Goal: Task Accomplishment & Management: Manage account settings

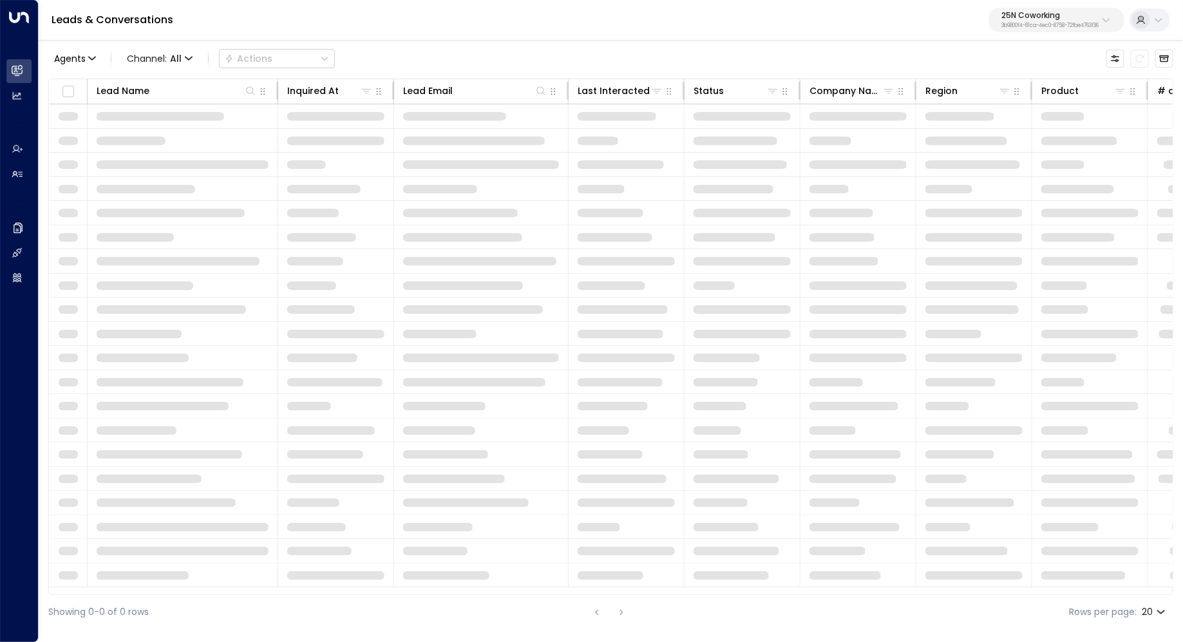
click at [1060, 19] on p "25N Coworking" at bounding box center [1049, 16] width 97 height 8
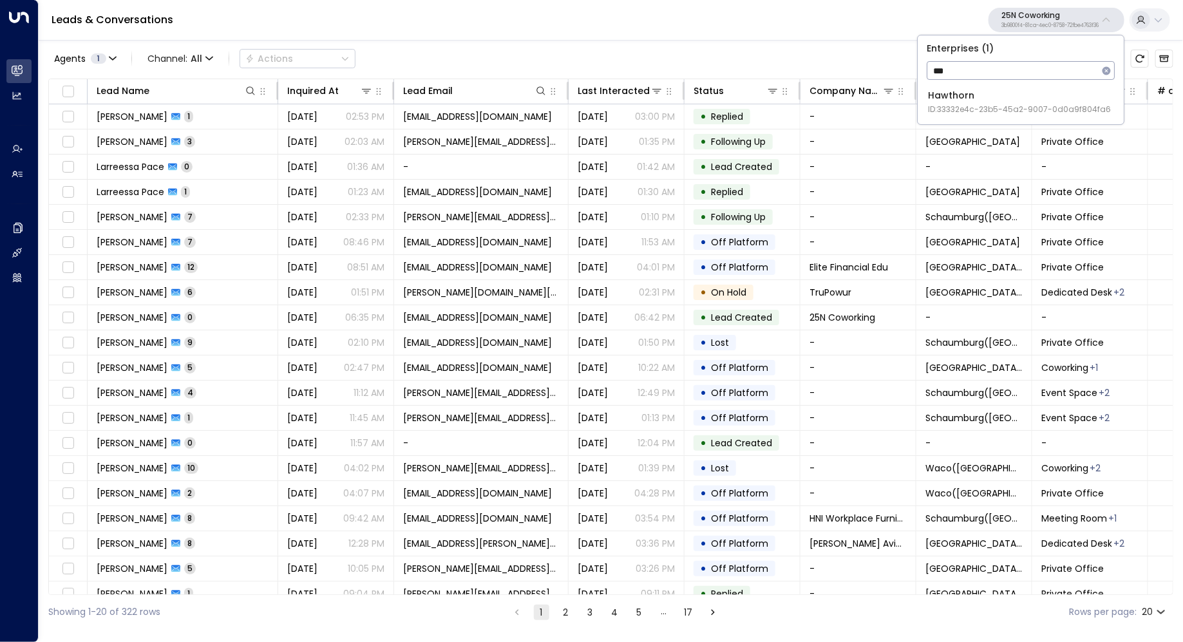
type input "***"
click at [1022, 95] on div "Hawthorn ID: 33332e4c-23b5-45a2-9007-0d0a9f804fa6" at bounding box center [1019, 102] width 183 height 26
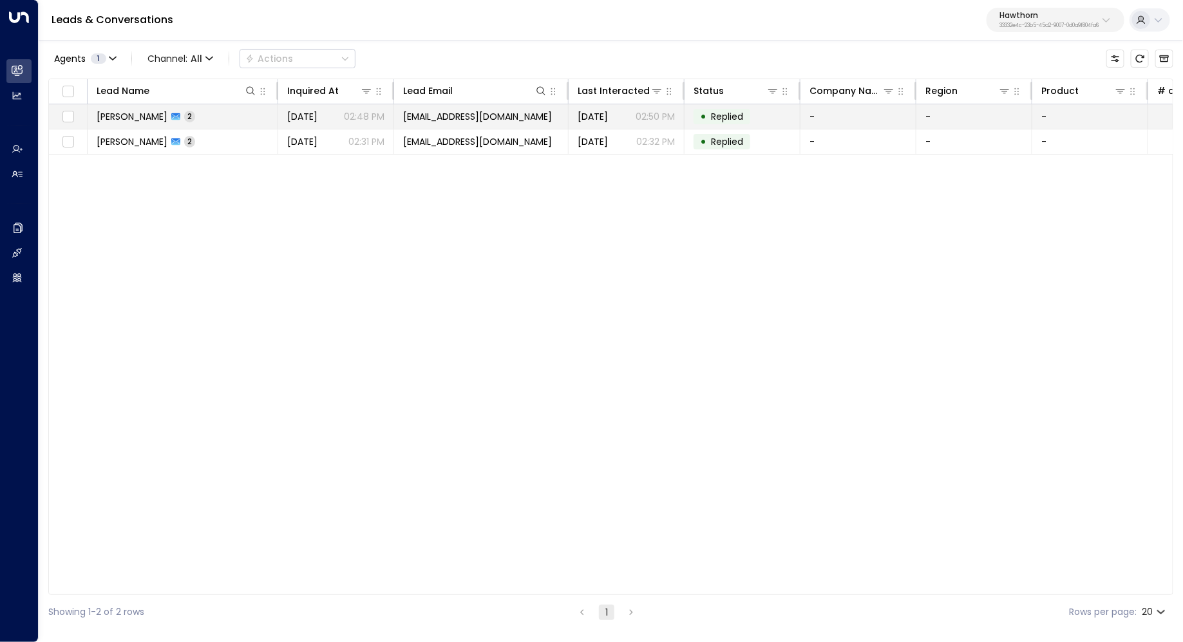
click at [129, 119] on span "[PERSON_NAME]" at bounding box center [132, 116] width 71 height 13
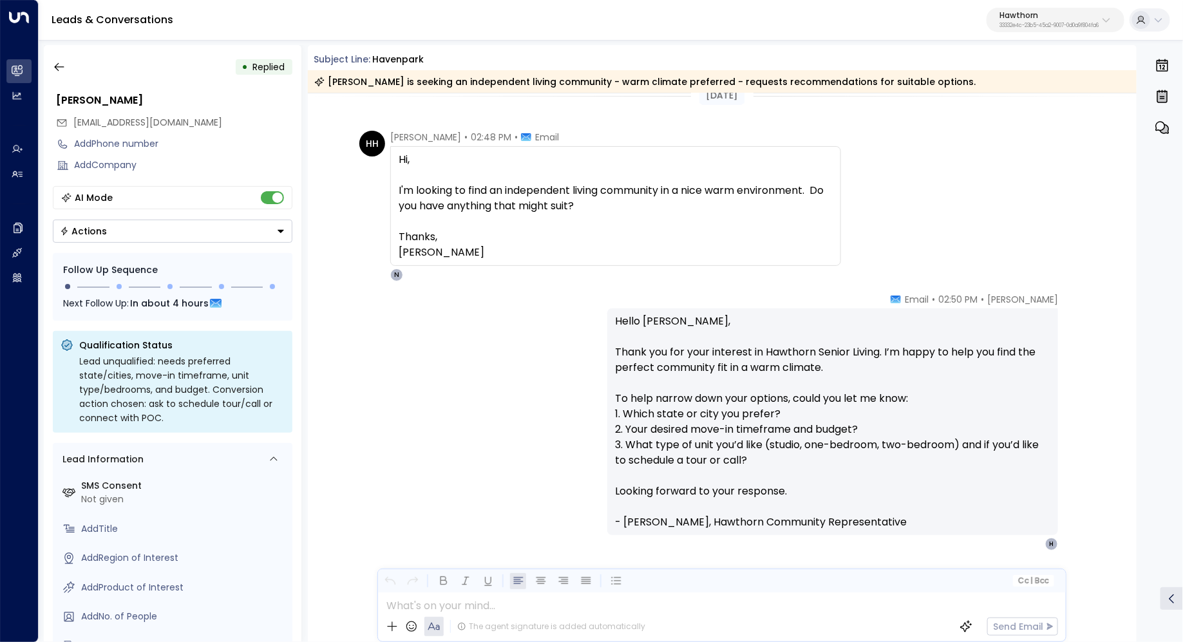
scroll to position [55, 0]
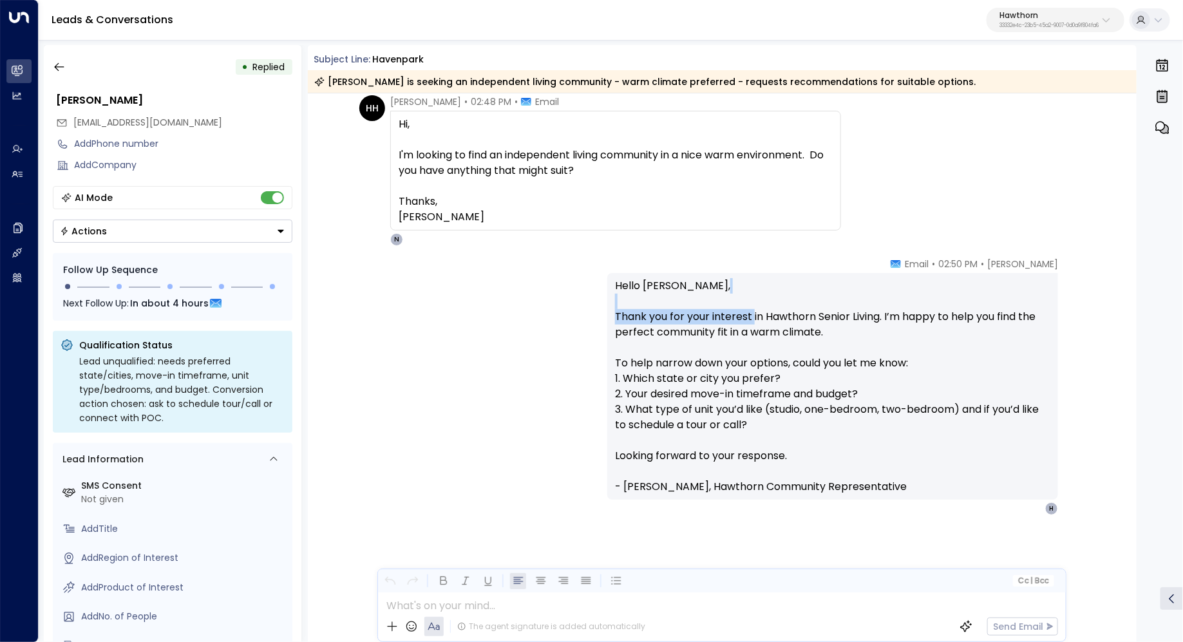
drag, startPoint x: 753, startPoint y: 304, endPoint x: 751, endPoint y: 324, distance: 20.6
click at [751, 324] on p "Hello [PERSON_NAME], Thank you for your interest in Hawthorn Senior Living. I’m…" at bounding box center [832, 386] width 435 height 216
drag, startPoint x: 693, startPoint y: 362, endPoint x: 711, endPoint y: 362, distance: 18.0
click at [709, 362] on p "Hello [PERSON_NAME], Thank you for your interest in Hawthorn Senior Living. I’m…" at bounding box center [832, 386] width 435 height 216
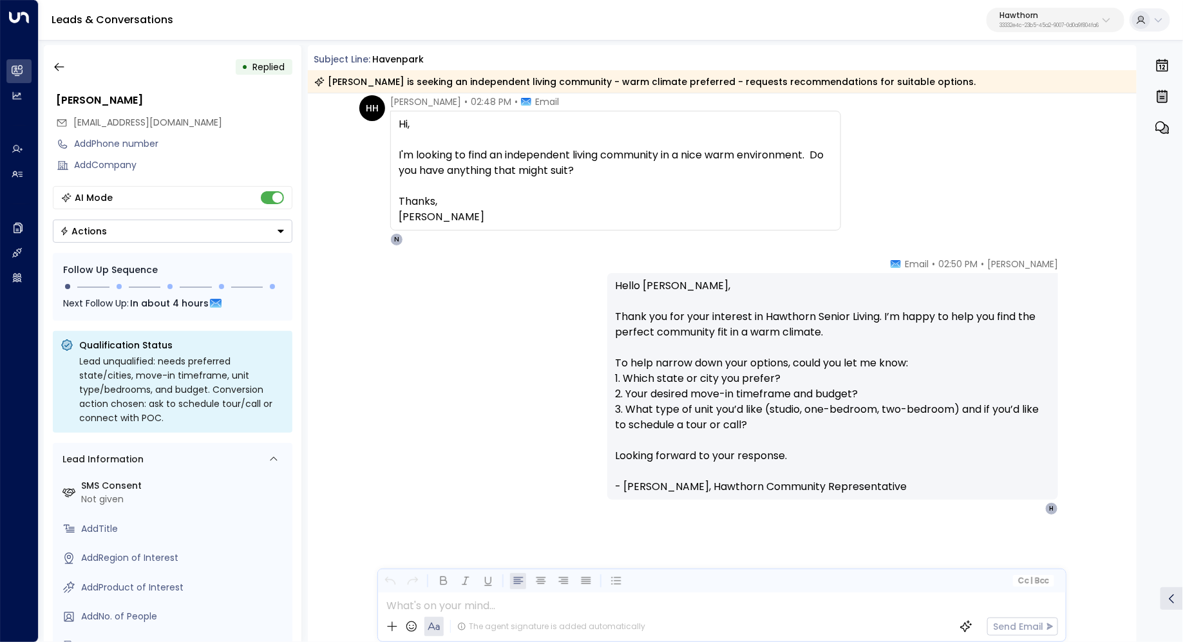
click at [711, 362] on p "Hello [PERSON_NAME], Thank you for your interest in Hawthorn Senior Living. I’m…" at bounding box center [832, 386] width 435 height 216
drag, startPoint x: 690, startPoint y: 315, endPoint x: 704, endPoint y: 315, distance: 13.5
click at [701, 315] on p "Hello [PERSON_NAME], Thank you for your interest in Hawthorn Senior Living. I’m…" at bounding box center [832, 386] width 435 height 216
click at [704, 315] on p "Hello [PERSON_NAME], Thank you for your interest in Hawthorn Senior Living. I’m…" at bounding box center [832, 386] width 435 height 216
drag, startPoint x: 716, startPoint y: 315, endPoint x: 715, endPoint y: 324, distance: 9.7
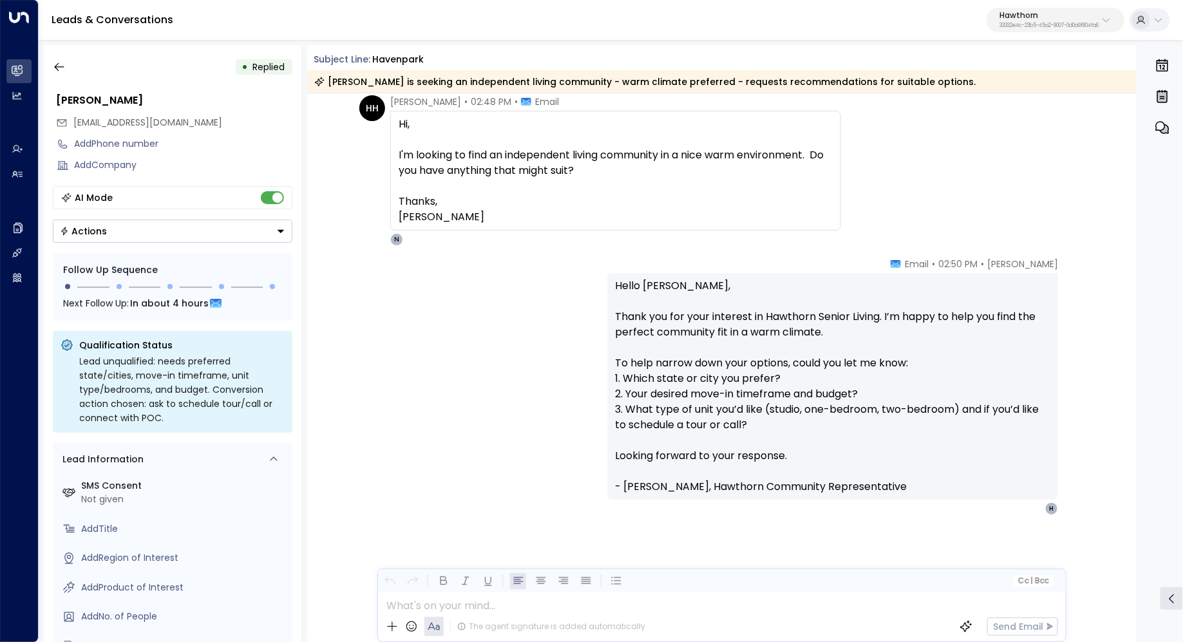
click at [715, 324] on p "Hello [PERSON_NAME], Thank you for your interest in Hawthorn Senior Living. I’m…" at bounding box center [832, 386] width 435 height 216
drag, startPoint x: 685, startPoint y: 350, endPoint x: 711, endPoint y: 350, distance: 25.8
click at [708, 350] on p "Hello [PERSON_NAME], Thank you for your interest in Hawthorn Senior Living. I’m…" at bounding box center [832, 386] width 435 height 216
click at [711, 350] on p "Hello [PERSON_NAME], Thank you for your interest in Hawthorn Senior Living. I’m…" at bounding box center [832, 386] width 435 height 216
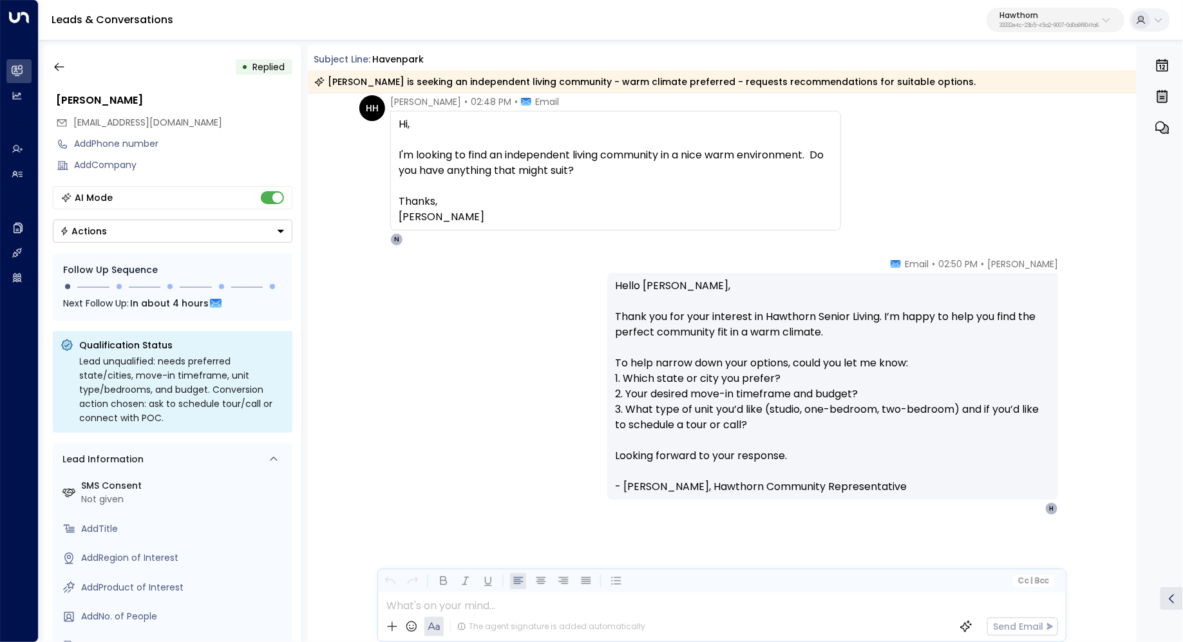
click at [708, 354] on p "Hello [PERSON_NAME], Thank you for your interest in Hawthorn Senior Living. I’m…" at bounding box center [832, 386] width 435 height 216
drag, startPoint x: 686, startPoint y: 452, endPoint x: 704, endPoint y: 452, distance: 18.0
click at [704, 452] on p "Hello [PERSON_NAME], Thank you for your interest in Hawthorn Senior Living. I’m…" at bounding box center [832, 386] width 435 height 216
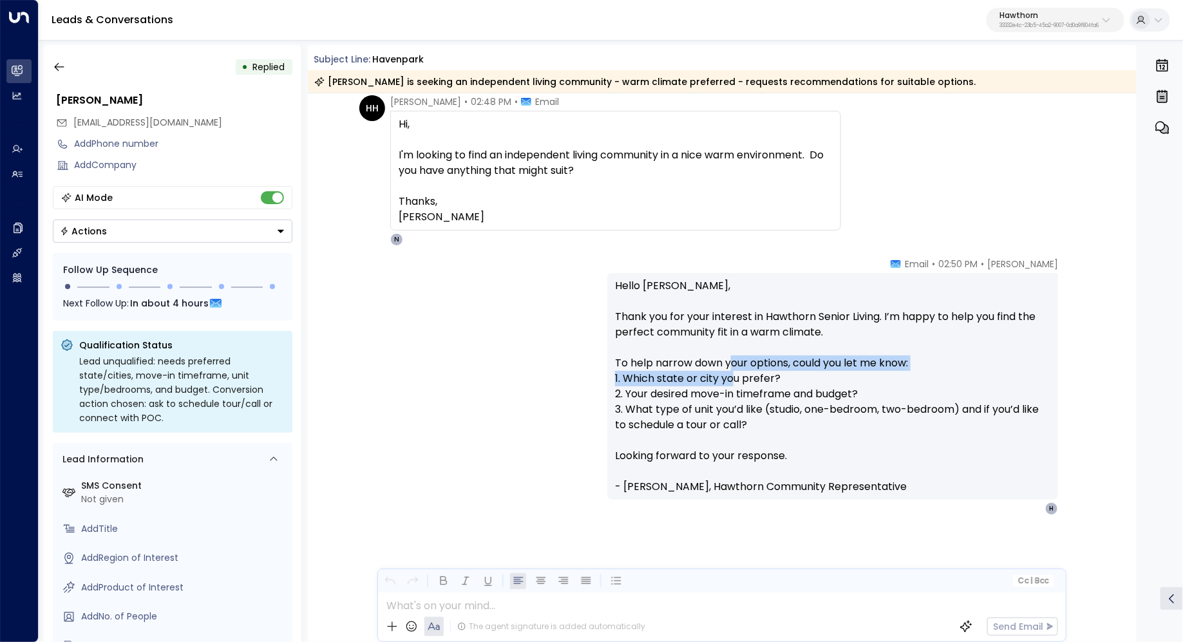
drag, startPoint x: 731, startPoint y: 367, endPoint x: 729, endPoint y: 379, distance: 11.7
click at [729, 379] on p "Hello [PERSON_NAME], Thank you for your interest in Hawthorn Senior Living. I’m…" at bounding box center [832, 386] width 435 height 216
drag, startPoint x: 748, startPoint y: 362, endPoint x: 746, endPoint y: 370, distance: 8.0
click at [746, 370] on p "Hello [PERSON_NAME], Thank you for your interest in Hawthorn Senior Living. I’m…" at bounding box center [832, 386] width 435 height 216
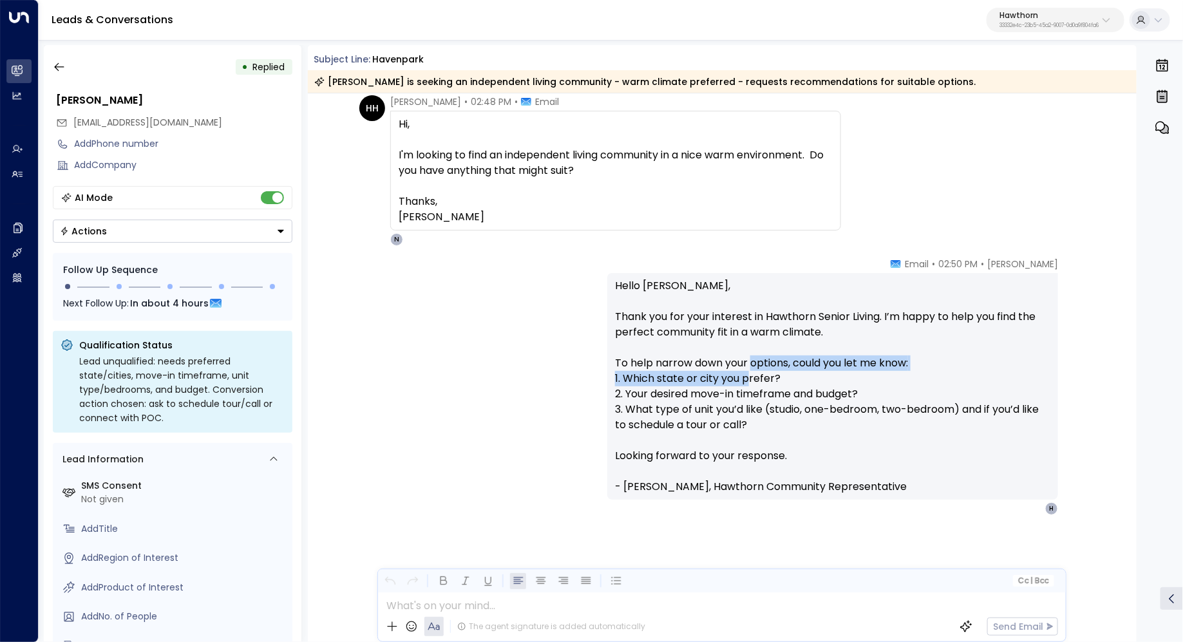
click at [746, 370] on p "Hello [PERSON_NAME], Thank you for your interest in Hawthorn Senior Living. I’m…" at bounding box center [832, 386] width 435 height 216
drag, startPoint x: 702, startPoint y: 386, endPoint x: 713, endPoint y: 386, distance: 10.3
click at [713, 386] on p "Hello [PERSON_NAME], Thank you for your interest in Hawthorn Senior Living. I’m…" at bounding box center [832, 386] width 435 height 216
drag, startPoint x: 727, startPoint y: 354, endPoint x: 727, endPoint y: 366, distance: 12.2
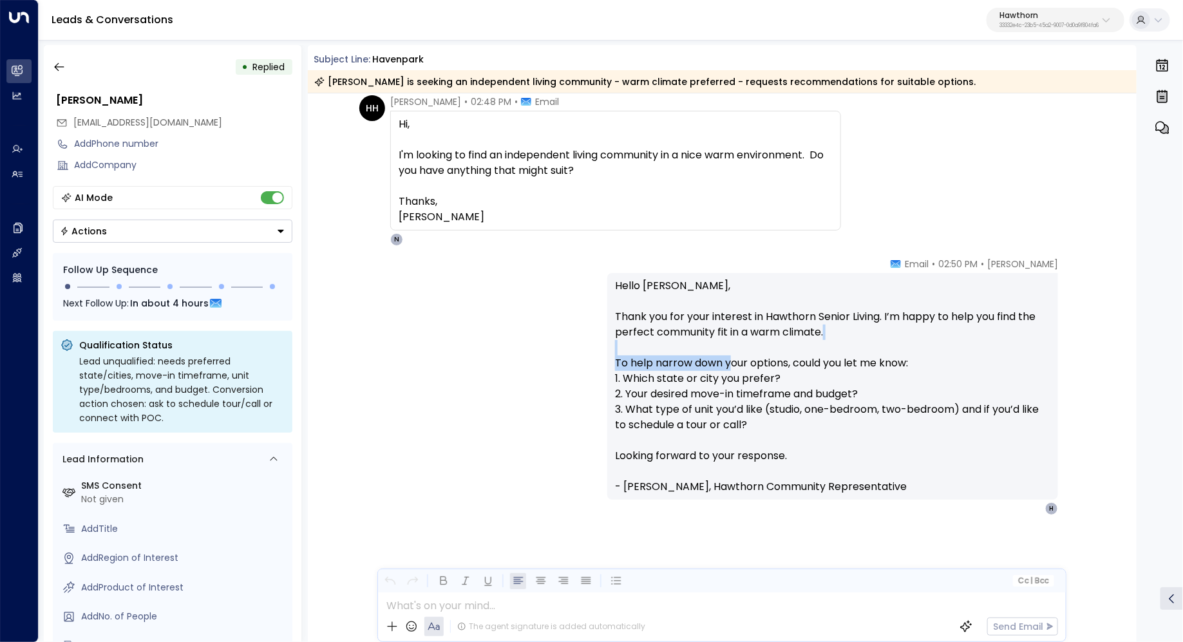
click at [727, 366] on p "Hello [PERSON_NAME], Thank you for your interest in Hawthorn Senior Living. I’m…" at bounding box center [832, 386] width 435 height 216
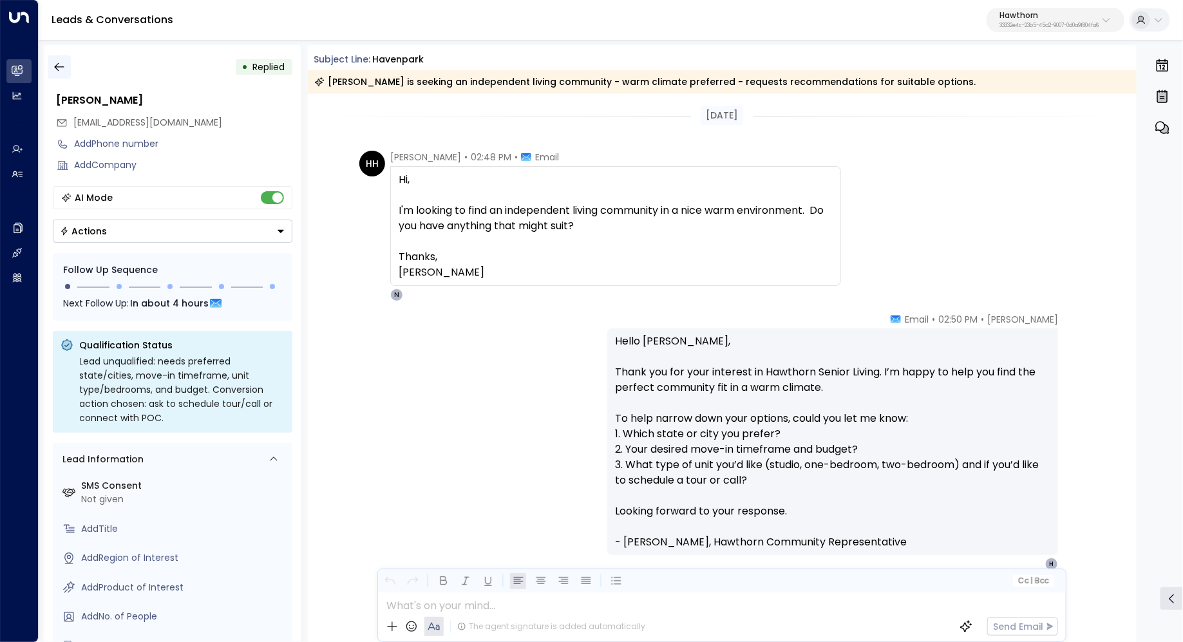
click at [50, 59] on button "button" at bounding box center [59, 66] width 23 height 23
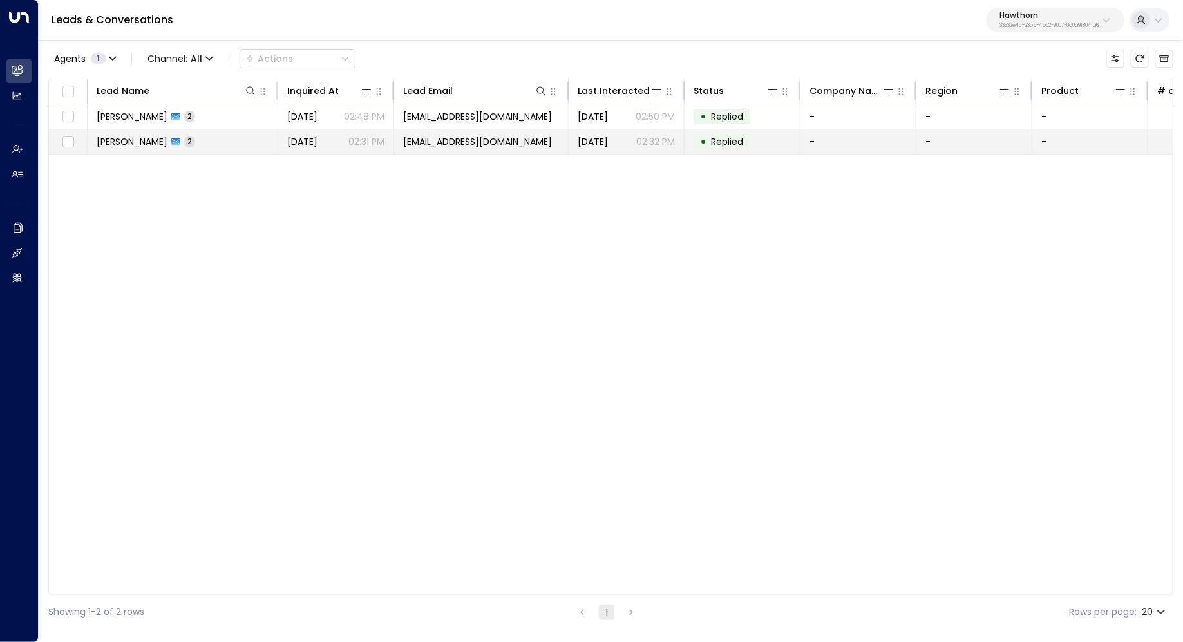
click at [131, 144] on span "[PERSON_NAME]" at bounding box center [132, 141] width 71 height 13
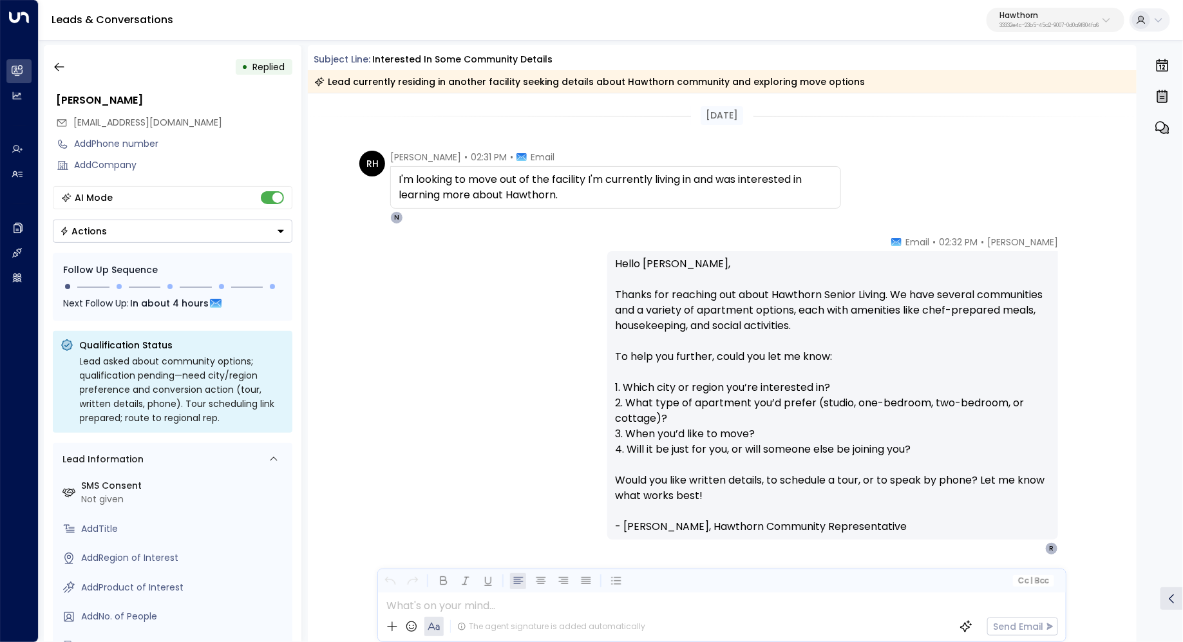
scroll to position [41, 0]
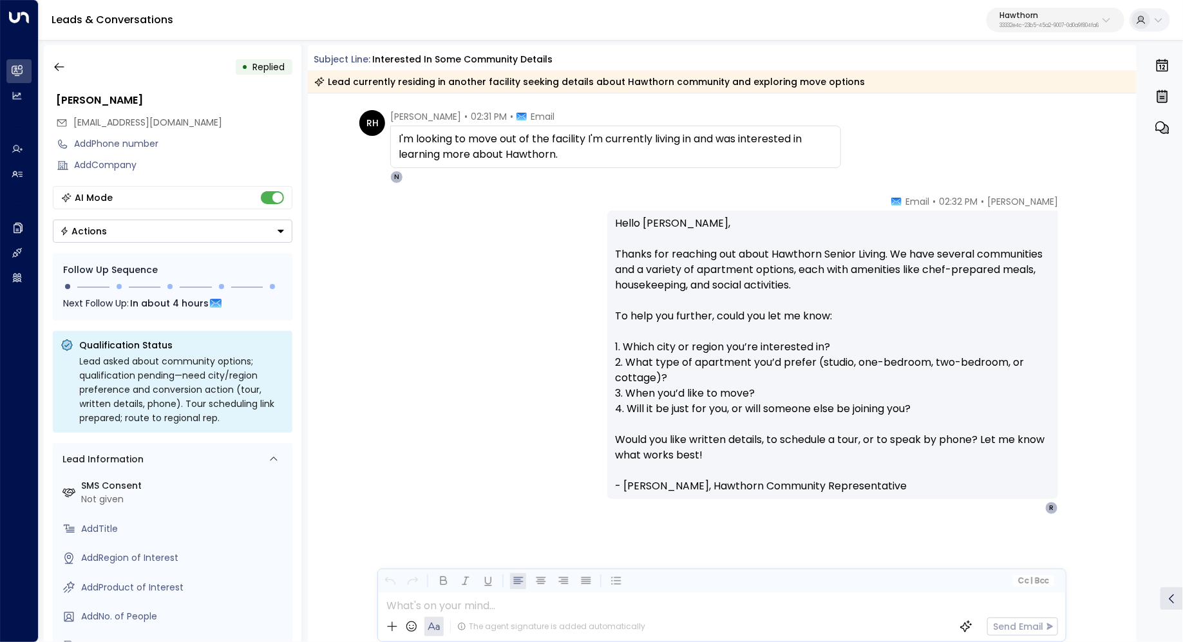
drag, startPoint x: 724, startPoint y: 264, endPoint x: 724, endPoint y: 277, distance: 13.5
click at [724, 277] on p "Hello [PERSON_NAME], Thanks for reaching out about Hawthorn Senior Living. We h…" at bounding box center [832, 355] width 435 height 278
drag, startPoint x: 737, startPoint y: 250, endPoint x: 737, endPoint y: 263, distance: 12.2
click at [737, 263] on p "Hello [PERSON_NAME], Thanks for reaching out about Hawthorn Senior Living. We h…" at bounding box center [832, 355] width 435 height 278
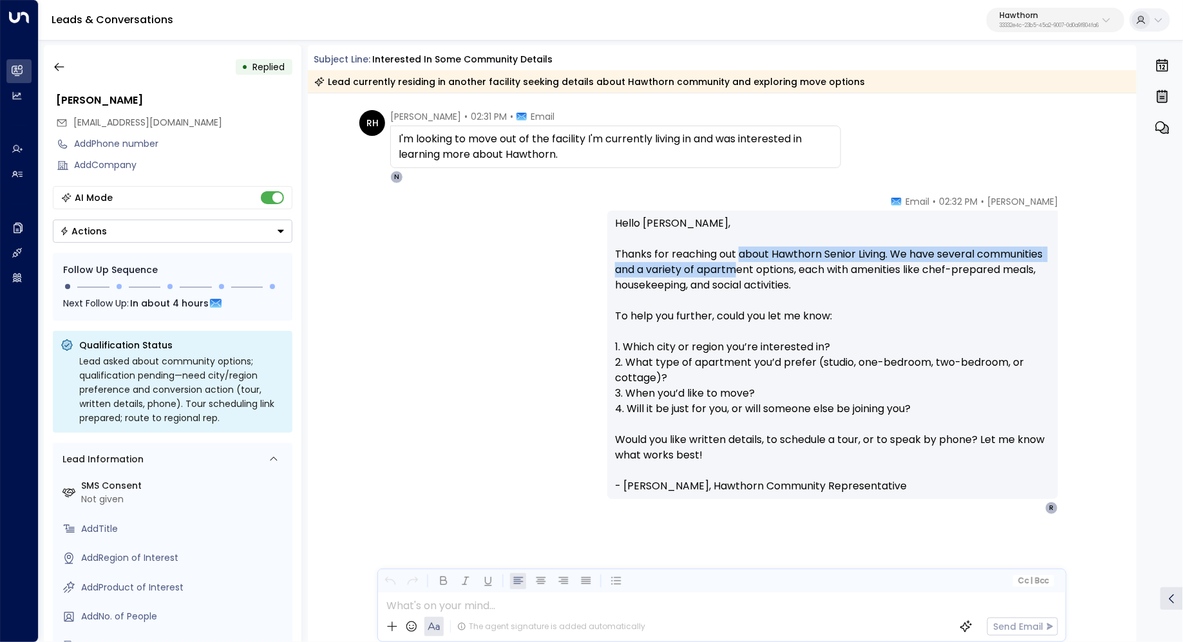
click at [737, 263] on p "Hello [PERSON_NAME], Thanks for reaching out about Hawthorn Senior Living. We h…" at bounding box center [832, 355] width 435 height 278
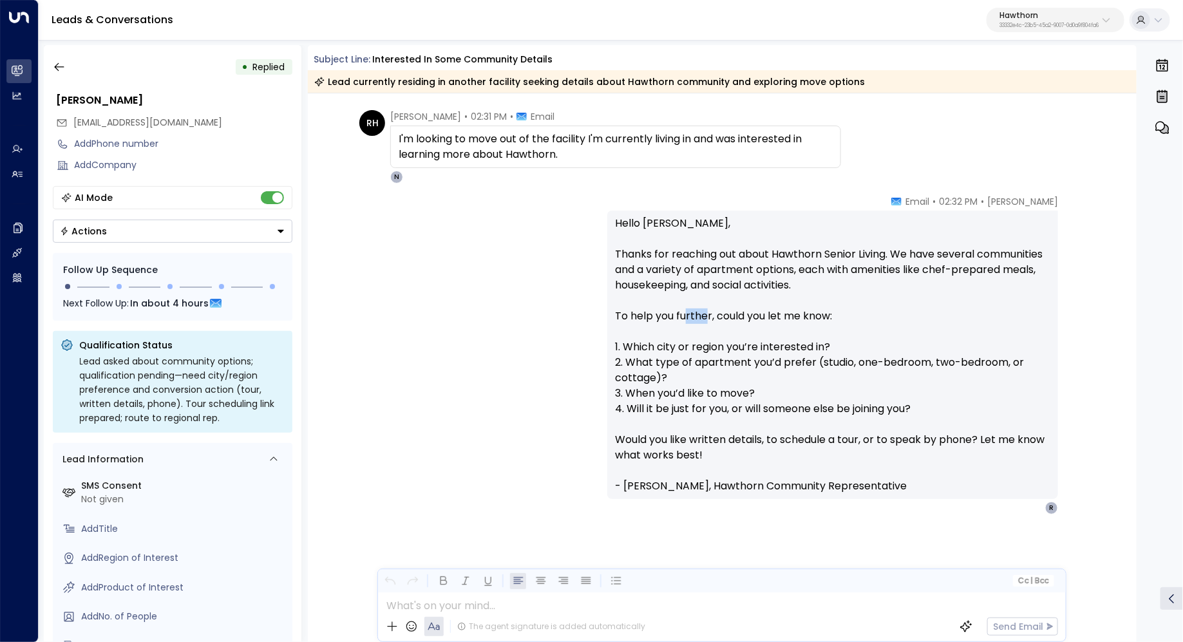
drag, startPoint x: 686, startPoint y: 314, endPoint x: 715, endPoint y: 314, distance: 28.3
click at [709, 314] on p "Hello [PERSON_NAME], Thanks for reaching out about Hawthorn Senior Living. We h…" at bounding box center [832, 355] width 435 height 278
click at [715, 314] on p "Hello [PERSON_NAME], Thanks for reaching out about Hawthorn Senior Living. We h…" at bounding box center [832, 355] width 435 height 278
click at [1042, 15] on p "Hawthorn" at bounding box center [1048, 16] width 99 height 8
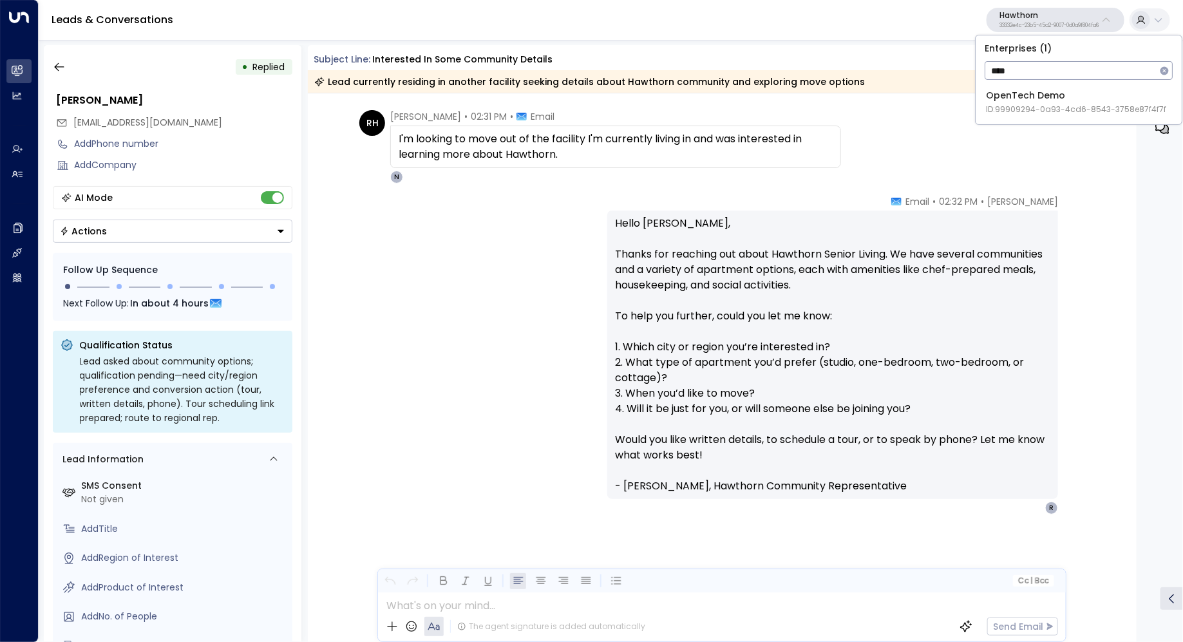
type input "****"
click at [1047, 97] on div "OpenTech Demo ID: 99909294-0a93-4cd6-8543-3758e87f4f7f" at bounding box center [1076, 102] width 180 height 26
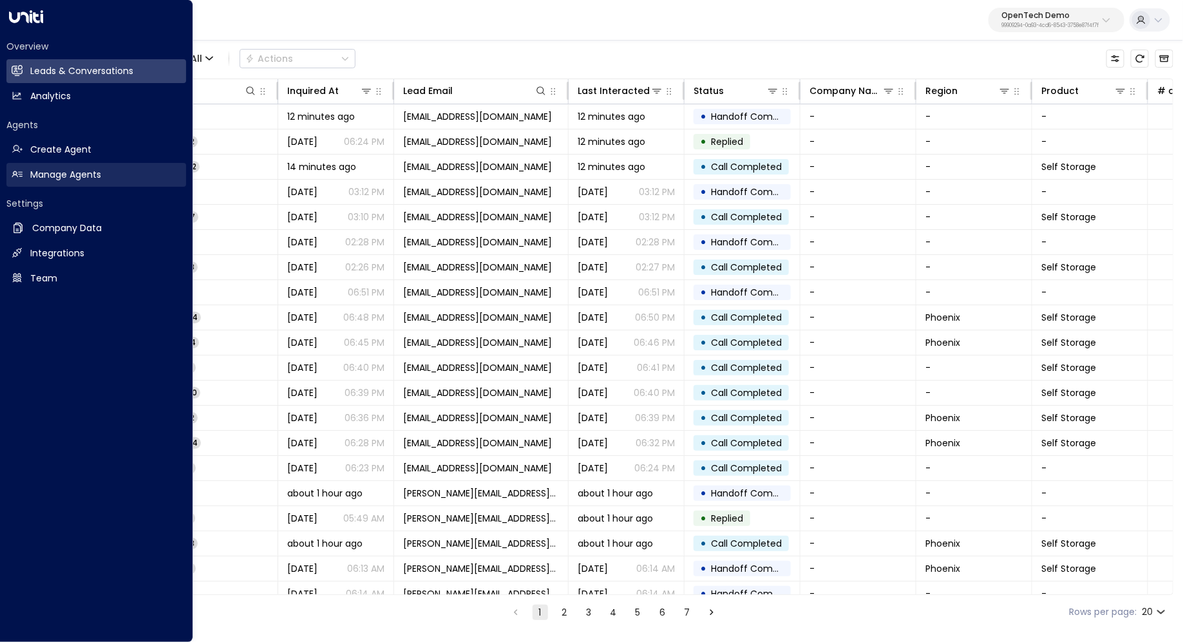
click at [64, 181] on h2 "Manage Agents" at bounding box center [65, 175] width 71 height 14
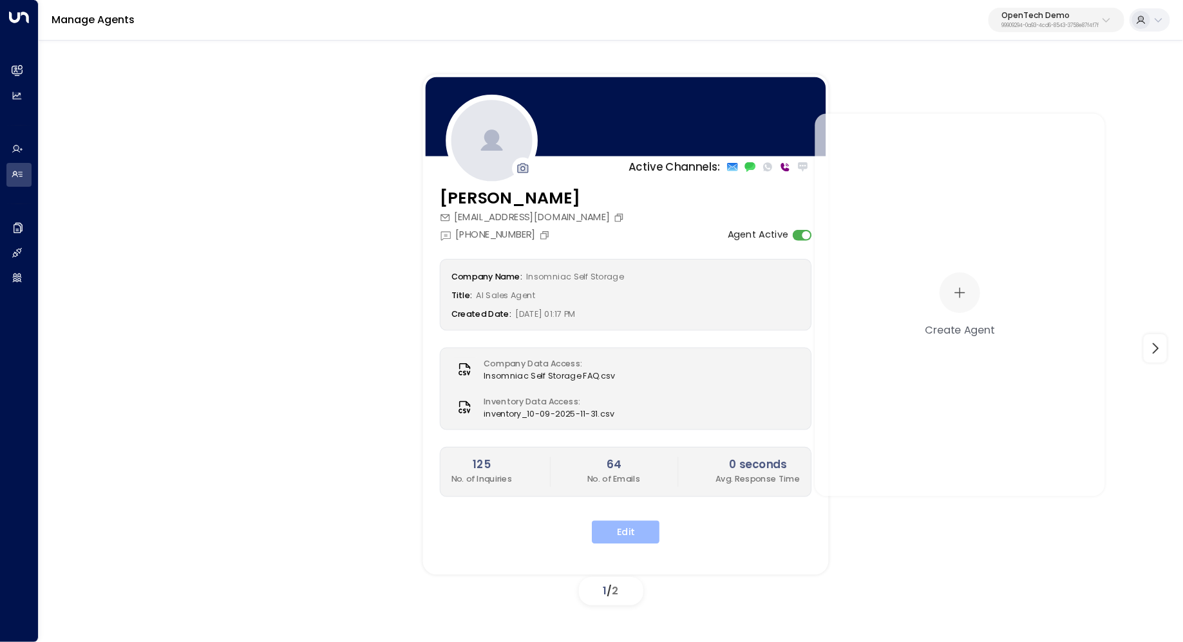
click at [633, 521] on button "Edit" at bounding box center [626, 532] width 68 height 23
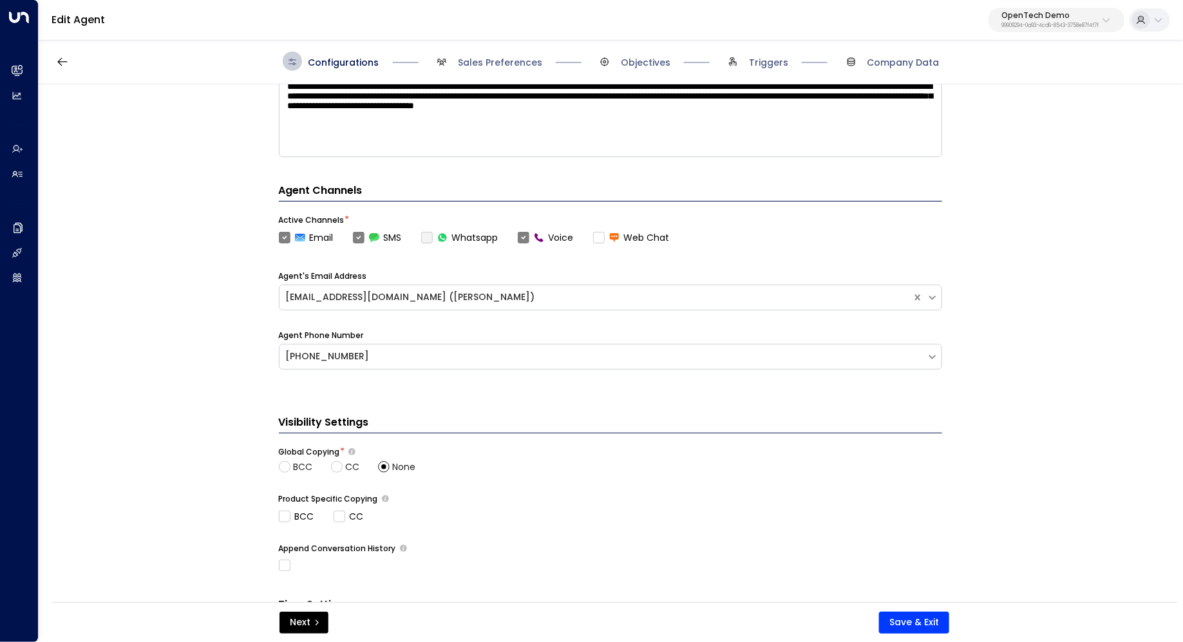
scroll to position [414, 0]
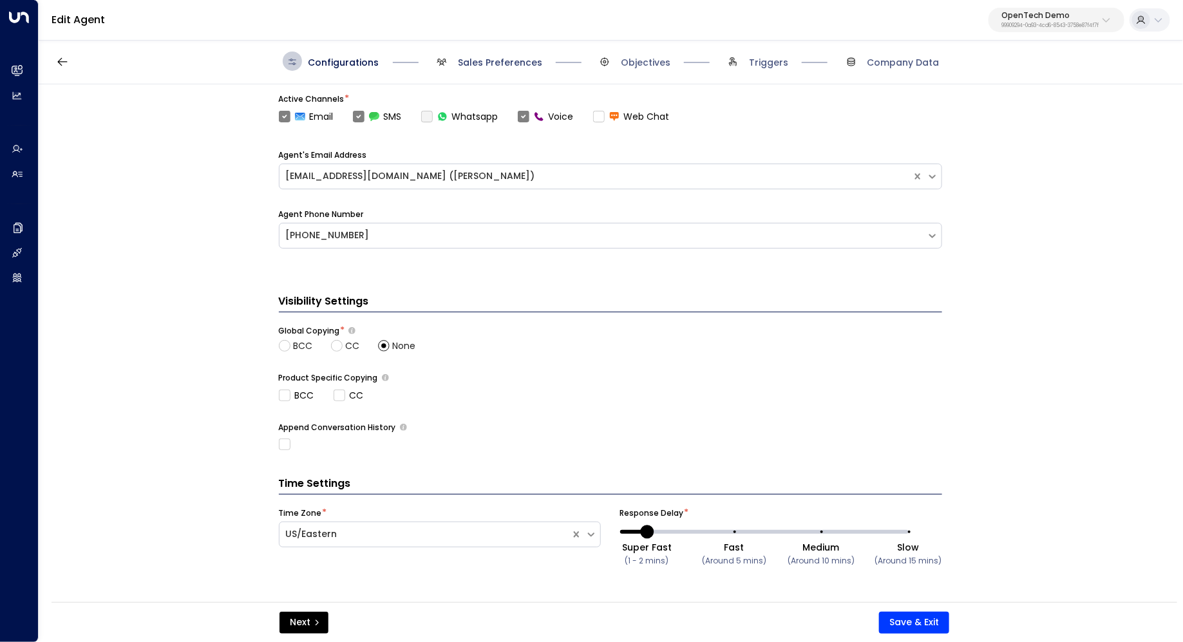
click at [485, 67] on span "Sales Preferences" at bounding box center [500, 62] width 84 height 13
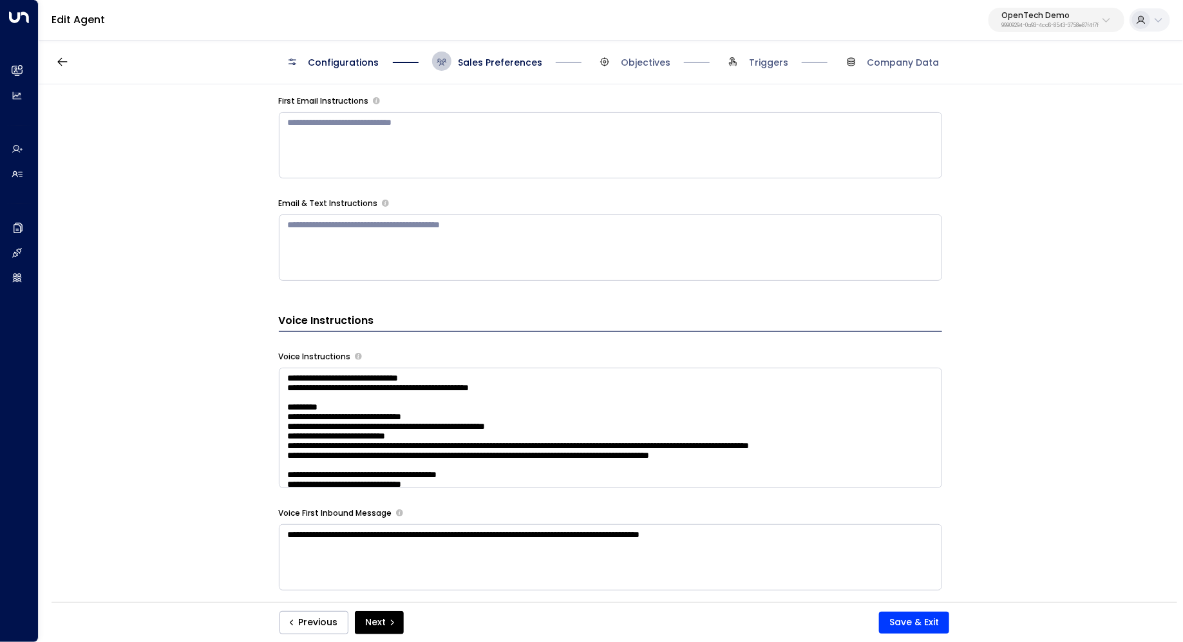
scroll to position [748, 0]
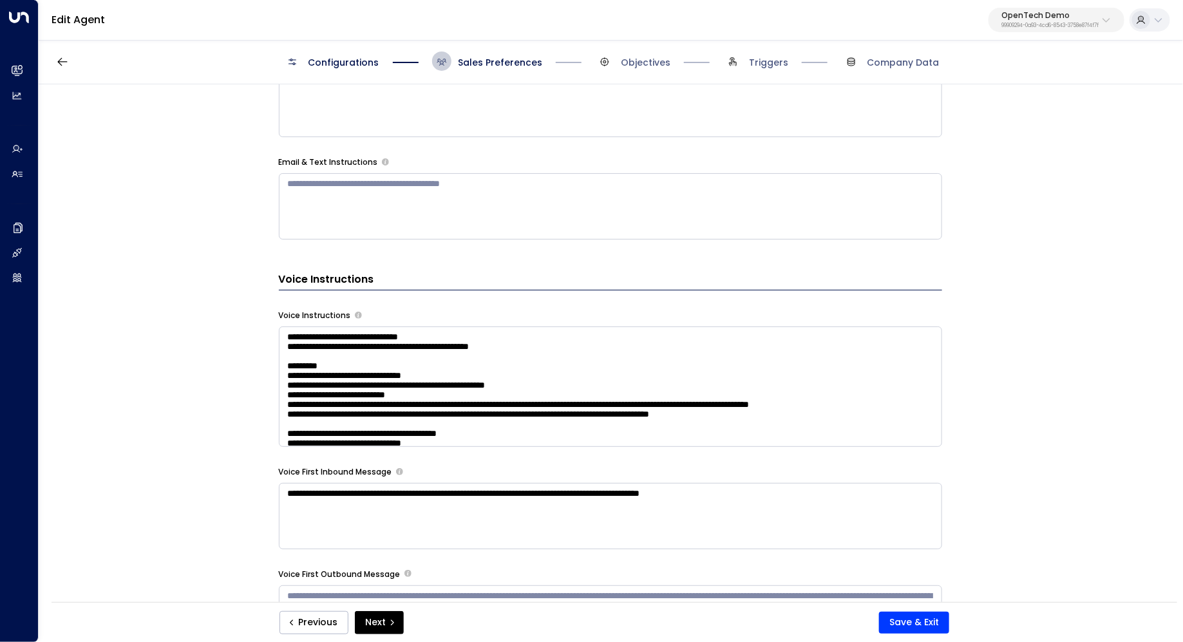
click at [722, 406] on textarea at bounding box center [610, 386] width 663 height 120
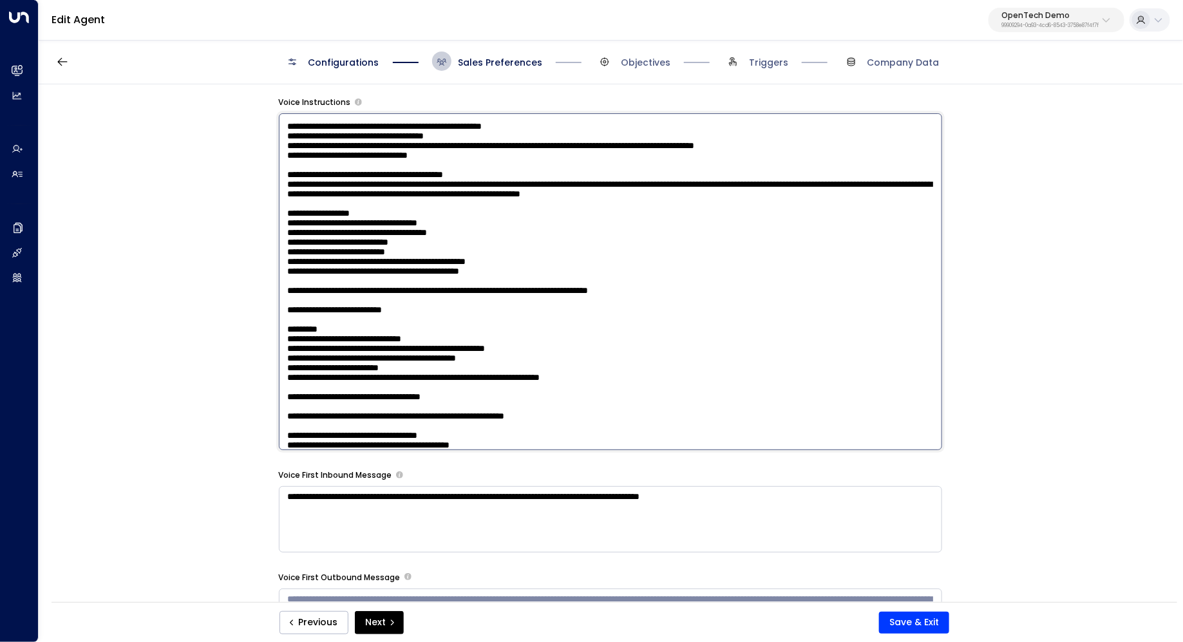
scroll to position [233, 0]
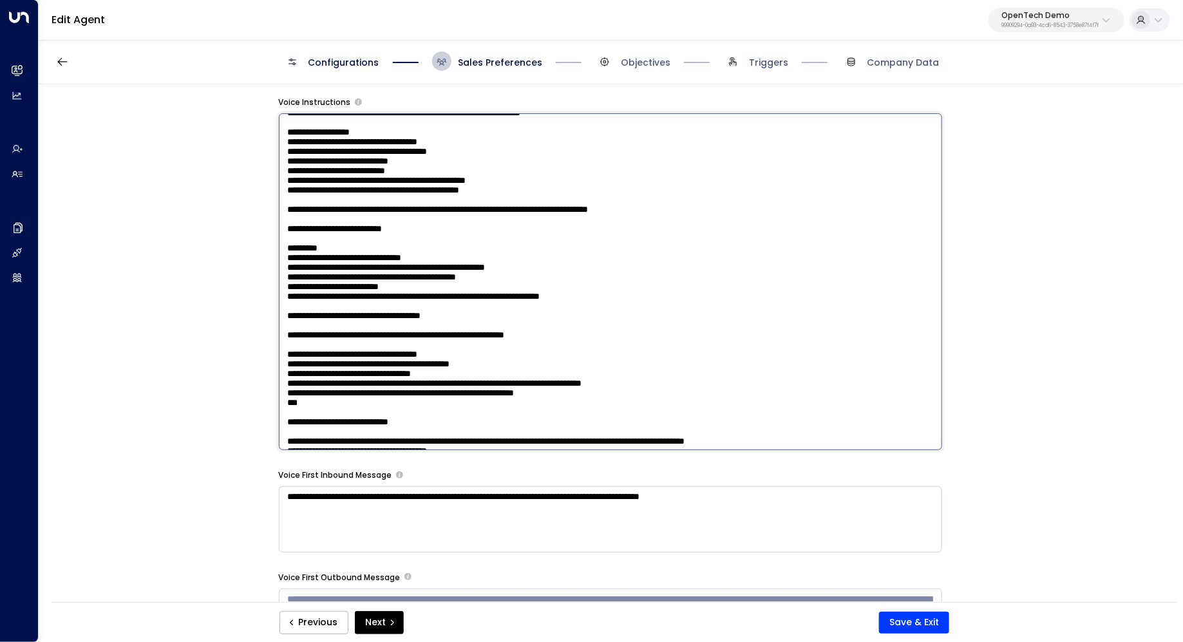
drag, startPoint x: 310, startPoint y: 177, endPoint x: 421, endPoint y: 175, distance: 110.7
click at [421, 175] on textarea at bounding box center [610, 281] width 663 height 337
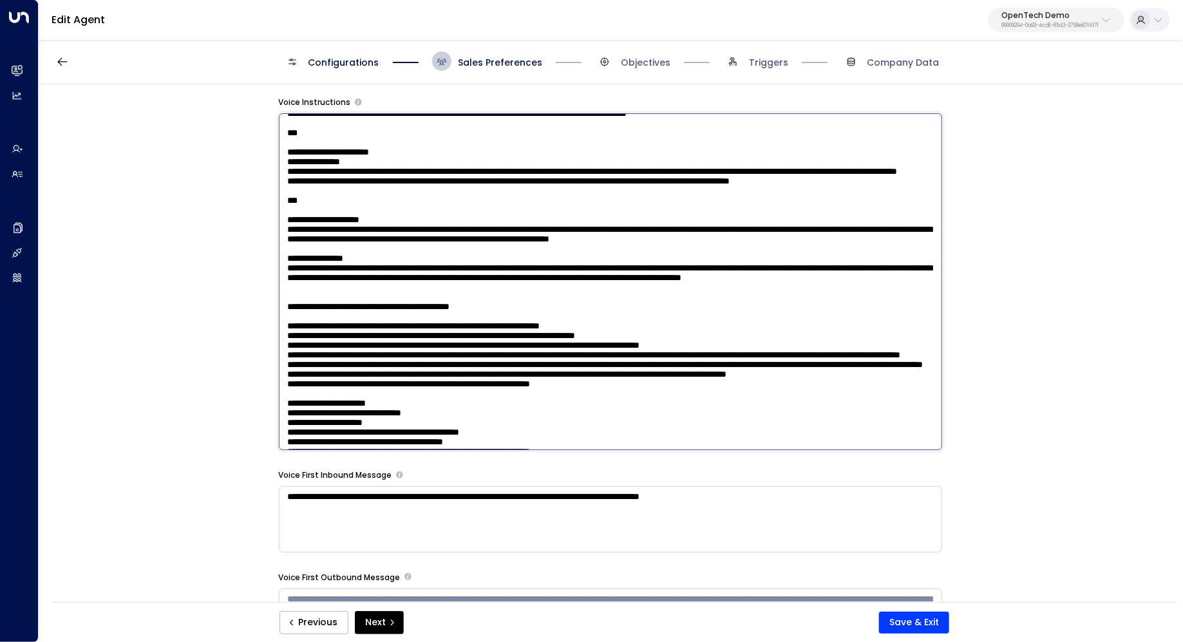
scroll to position [983, 0]
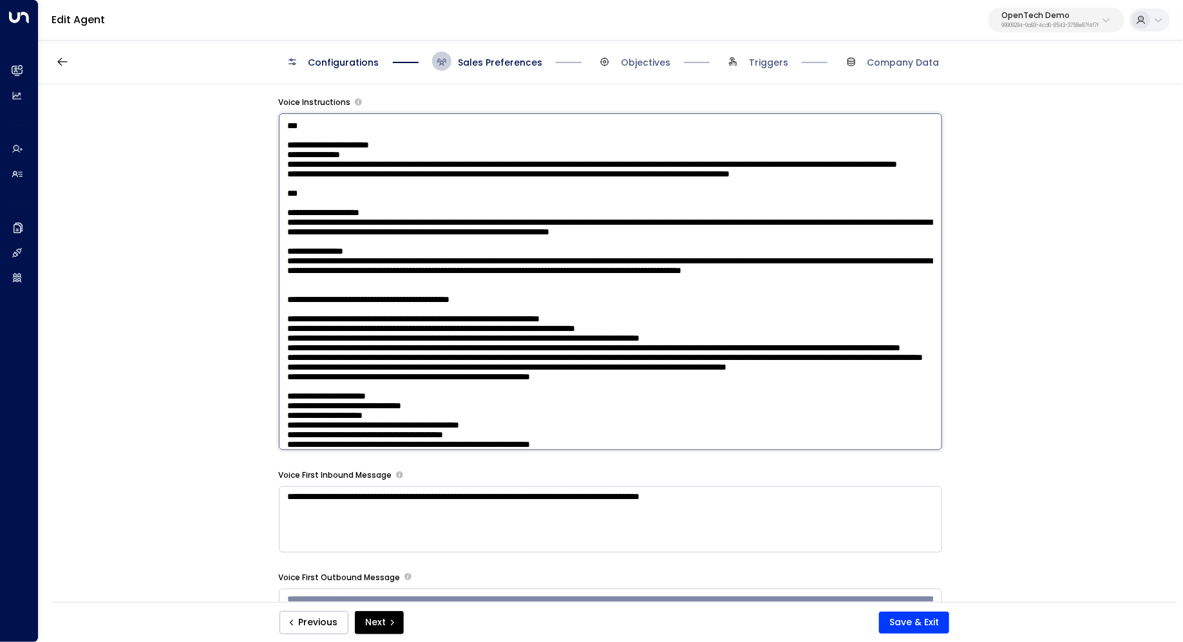
click at [544, 325] on textarea at bounding box center [610, 281] width 663 height 337
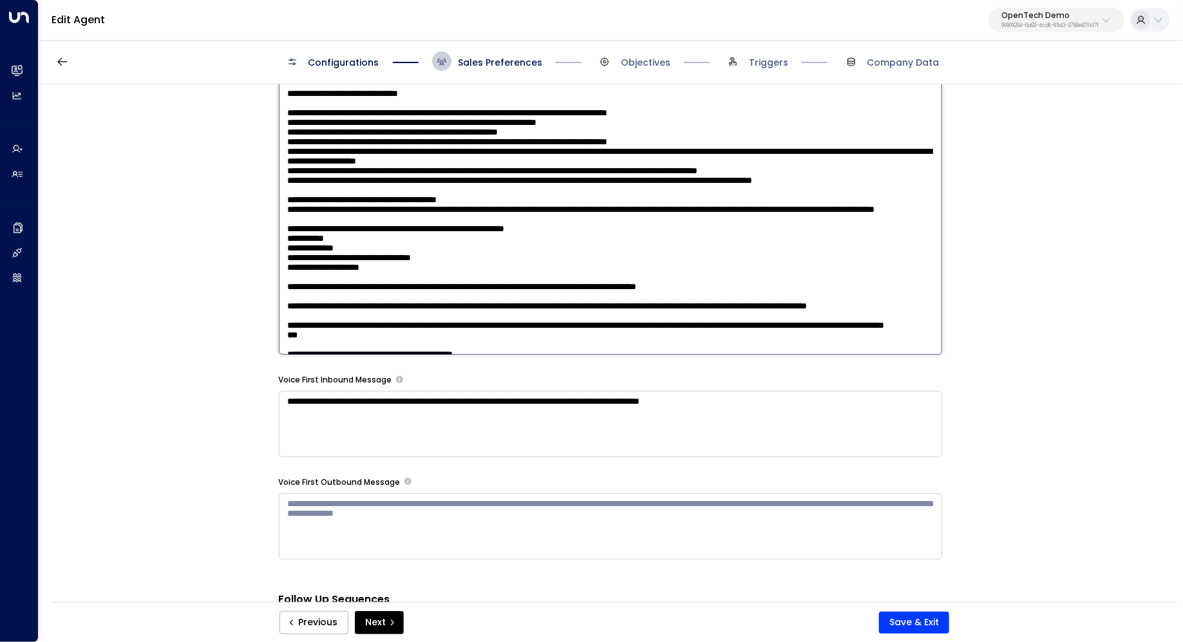
scroll to position [556, 0]
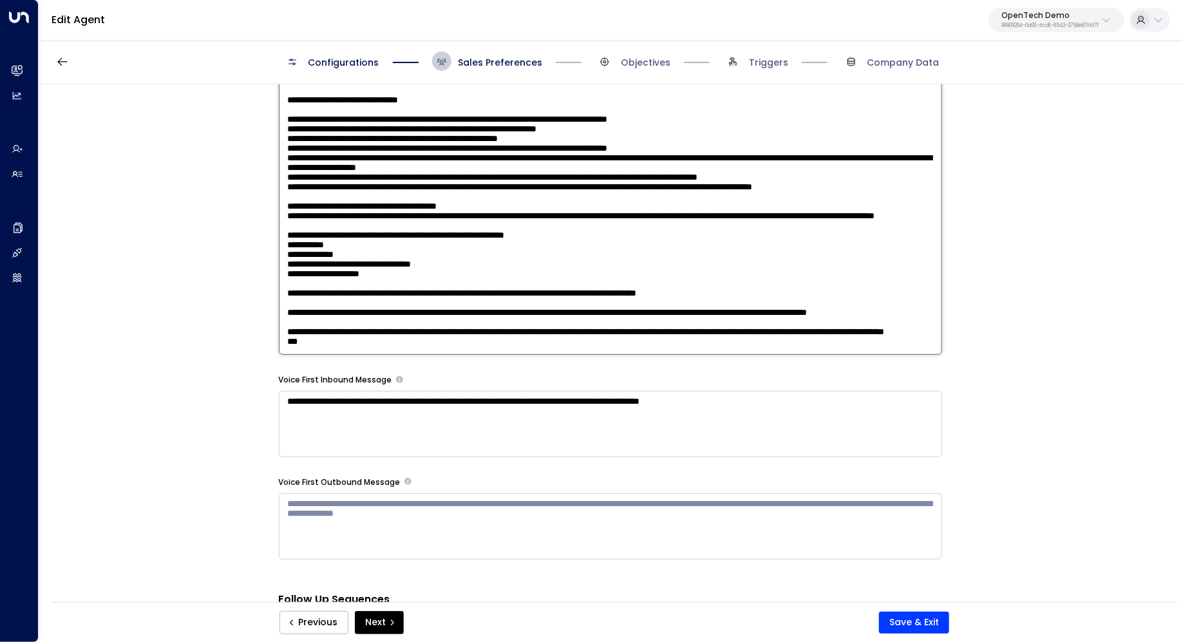
click at [491, 207] on textarea at bounding box center [610, 186] width 663 height 337
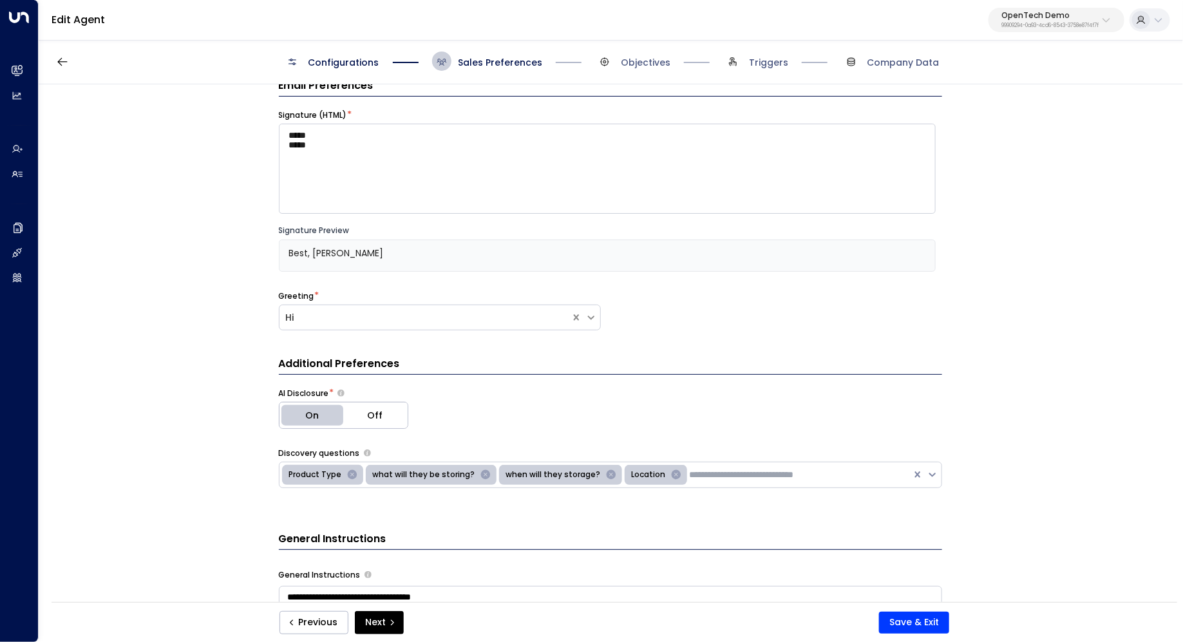
scroll to position [0, 0]
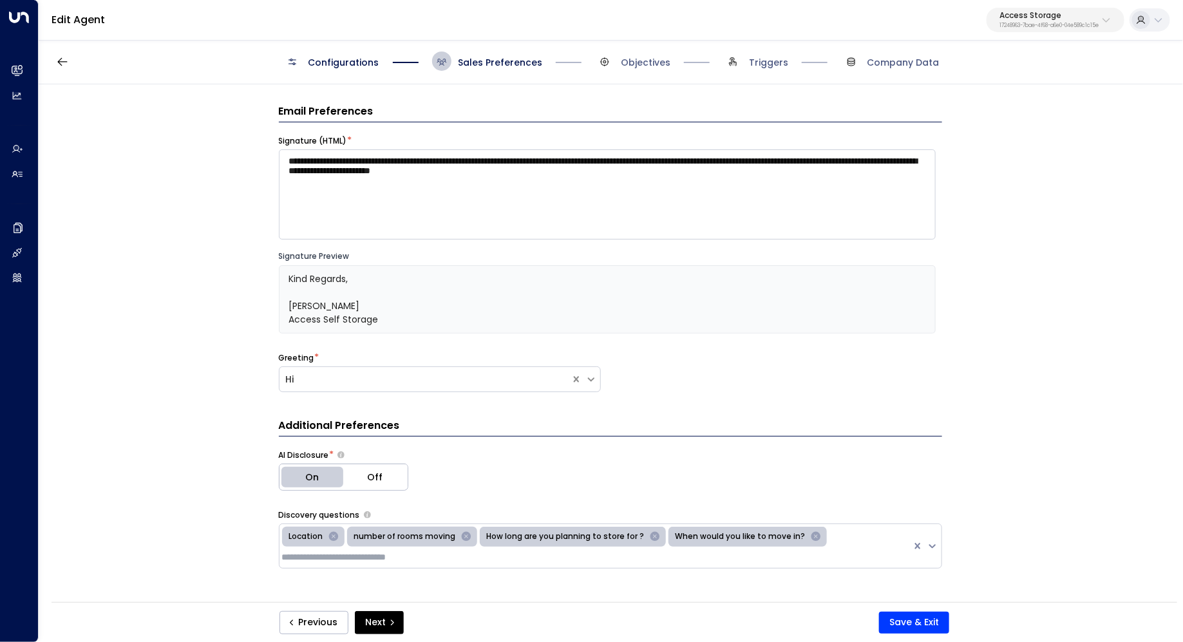
scroll to position [71, 0]
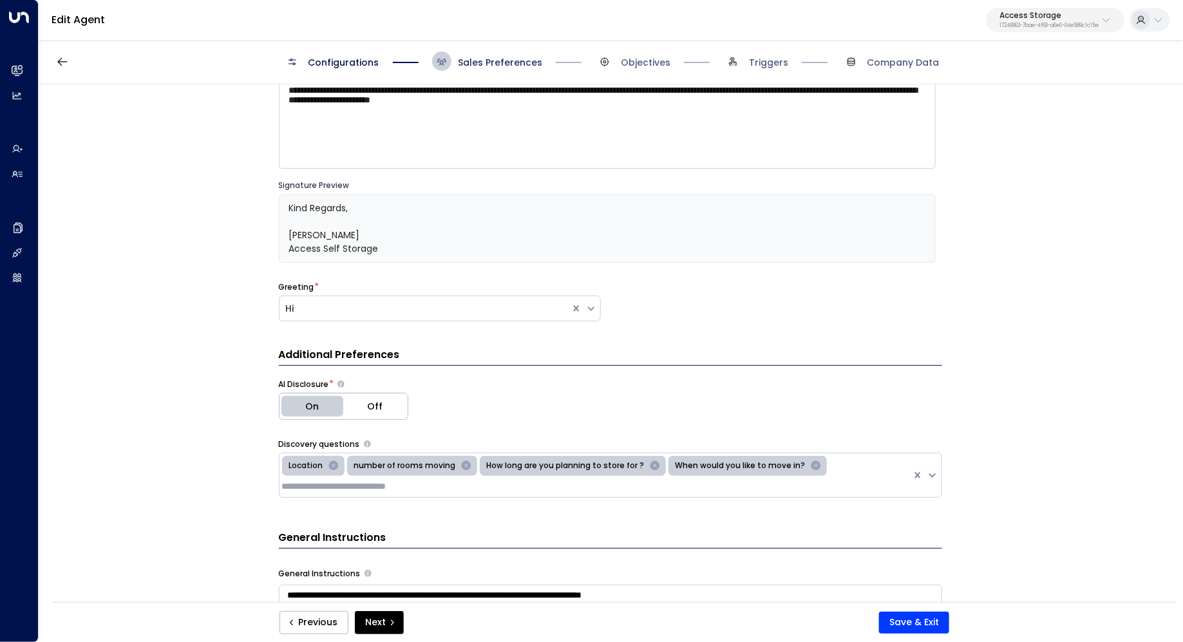
click at [481, 56] on span "Sales Preferences" at bounding box center [500, 62] width 84 height 13
click at [1127, 366] on div "**********" at bounding box center [610, 347] width 1143 height 526
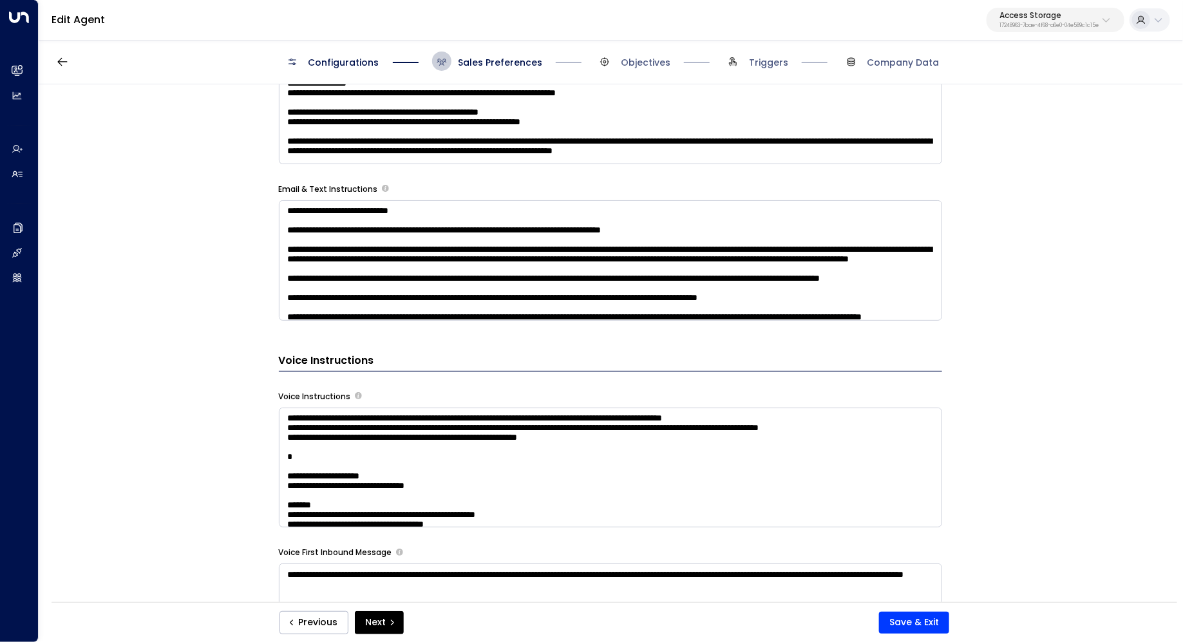
scroll to position [850, 0]
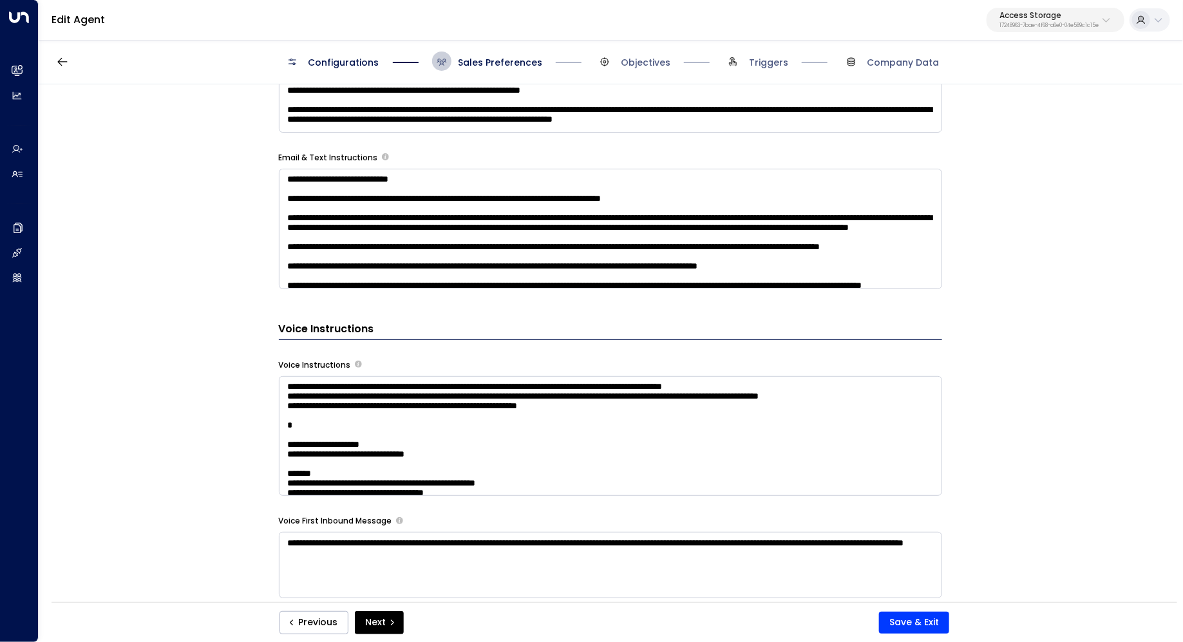
click at [1020, 13] on p "Access Storage" at bounding box center [1048, 16] width 99 height 8
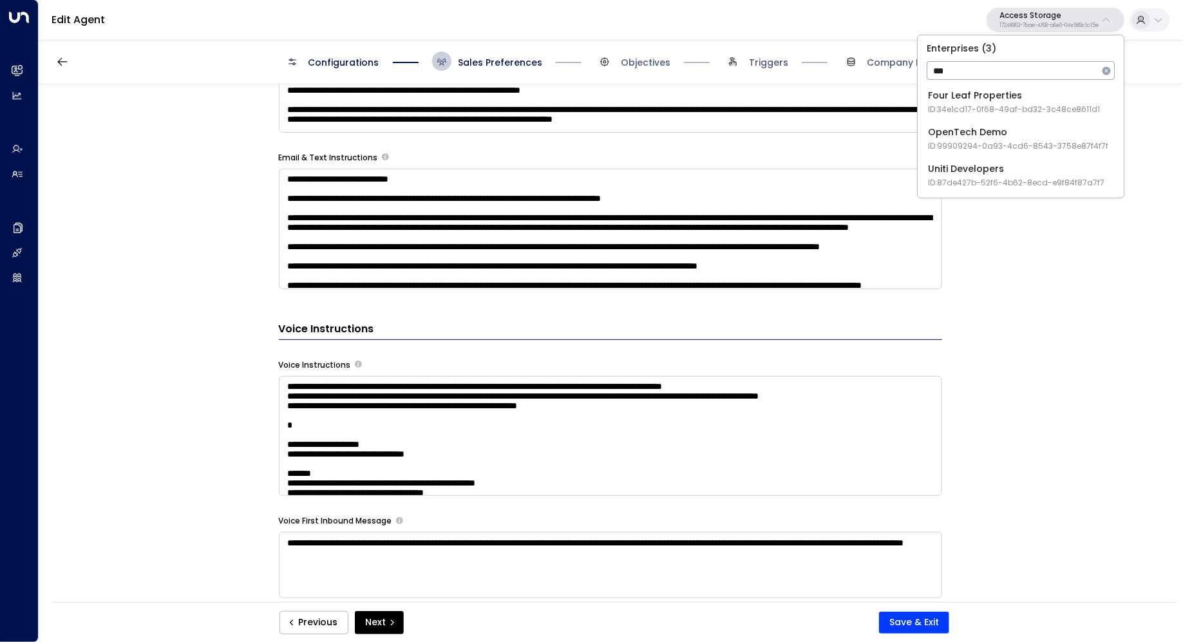
type input "***"
click at [975, 143] on span "ID: 99909294-0a93-4cd6-8543-3758e87f4f7f" at bounding box center [1018, 146] width 180 height 12
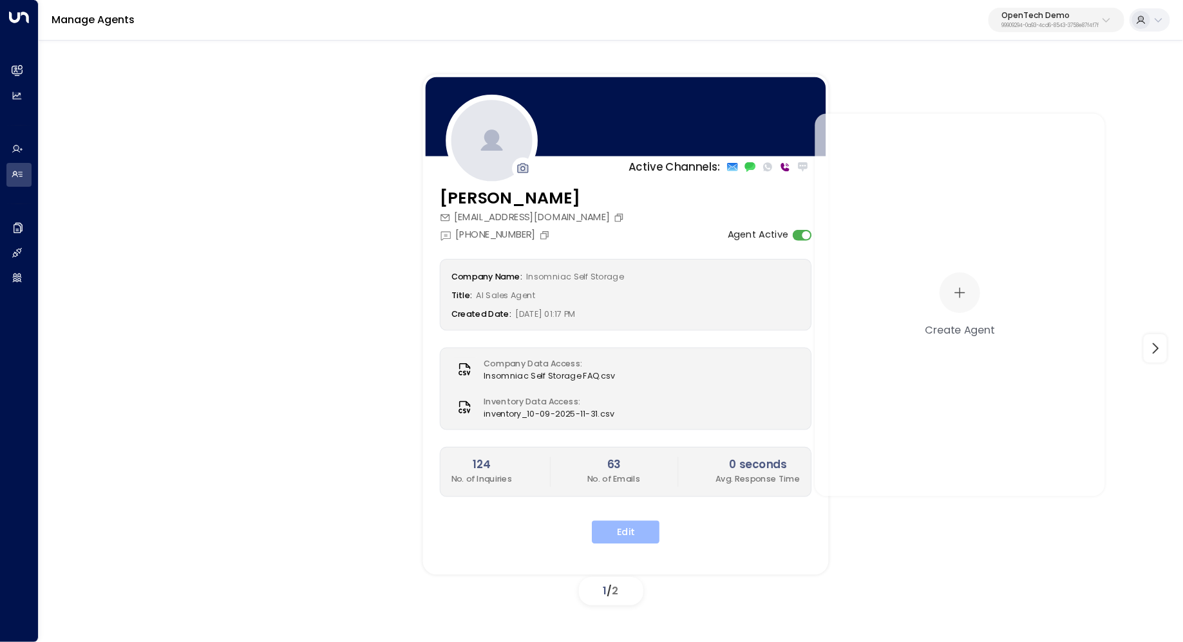
click at [627, 532] on button "Edit" at bounding box center [626, 532] width 68 height 23
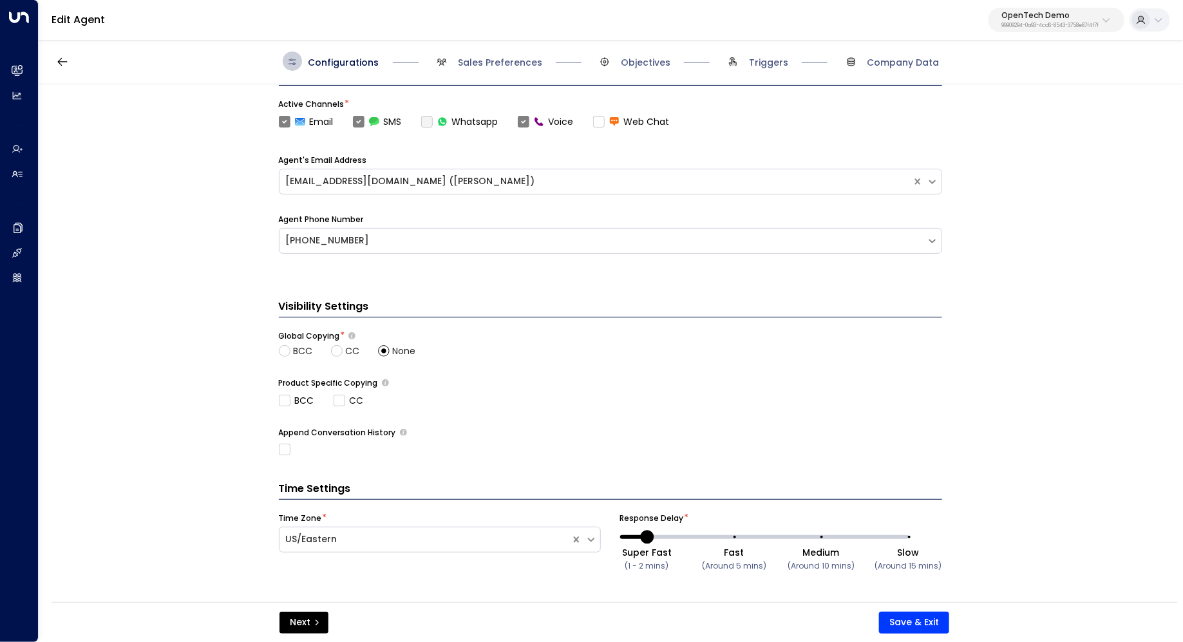
scroll to position [414, 0]
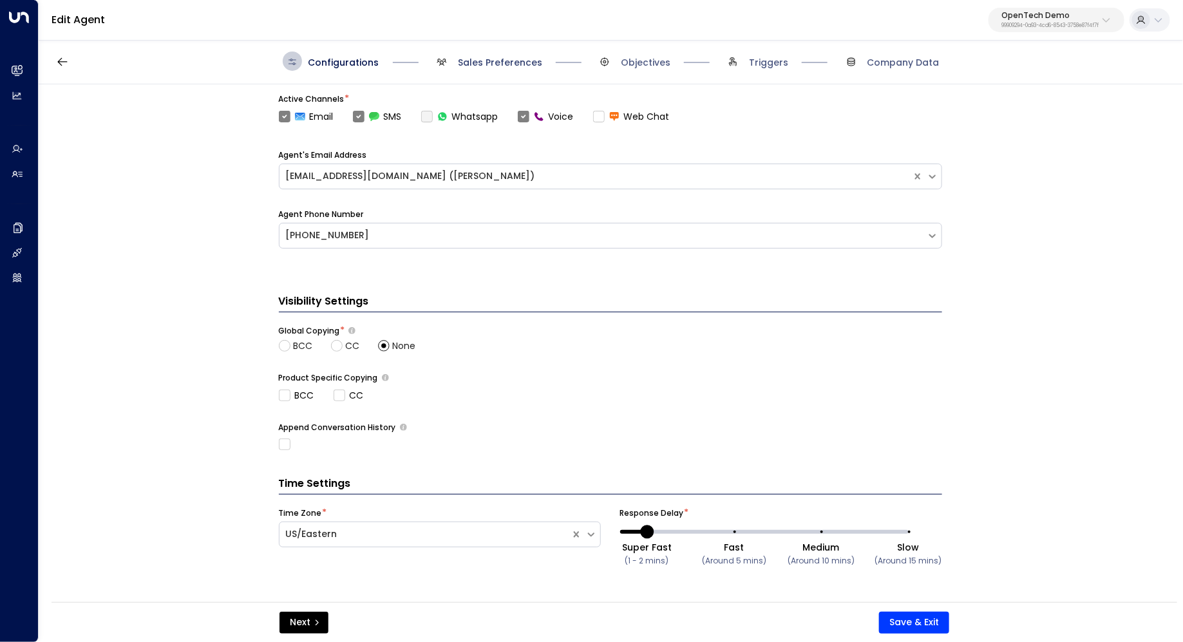
click at [486, 62] on span "Sales Preferences" at bounding box center [500, 62] width 84 height 13
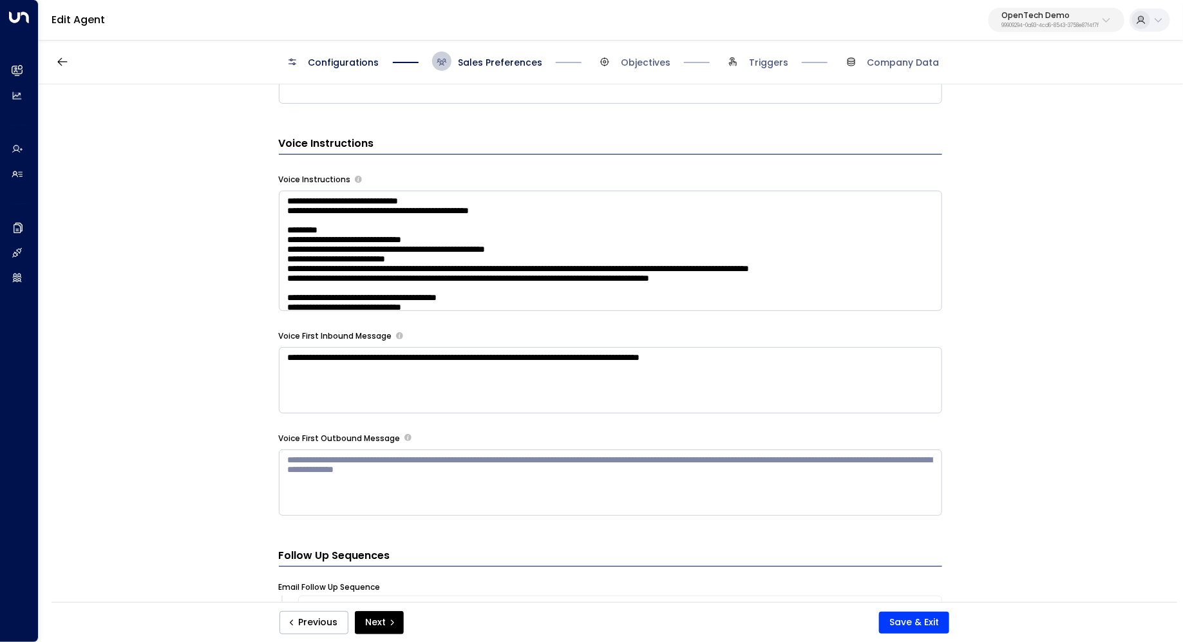
scroll to position [886, 0]
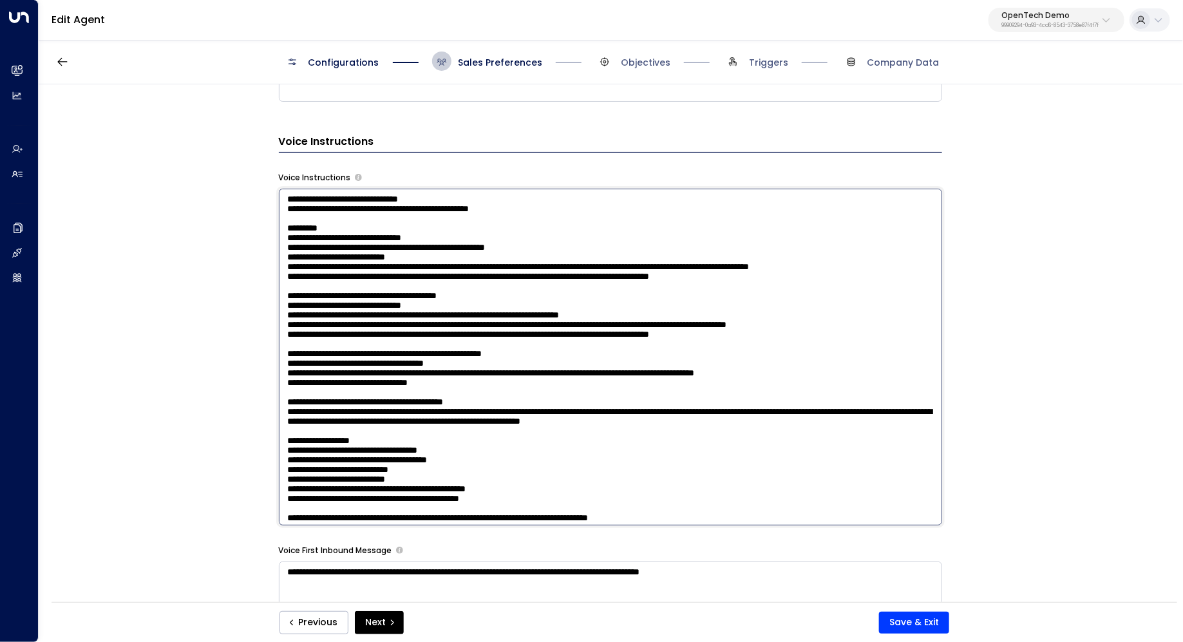
click at [724, 263] on textarea at bounding box center [610, 357] width 663 height 337
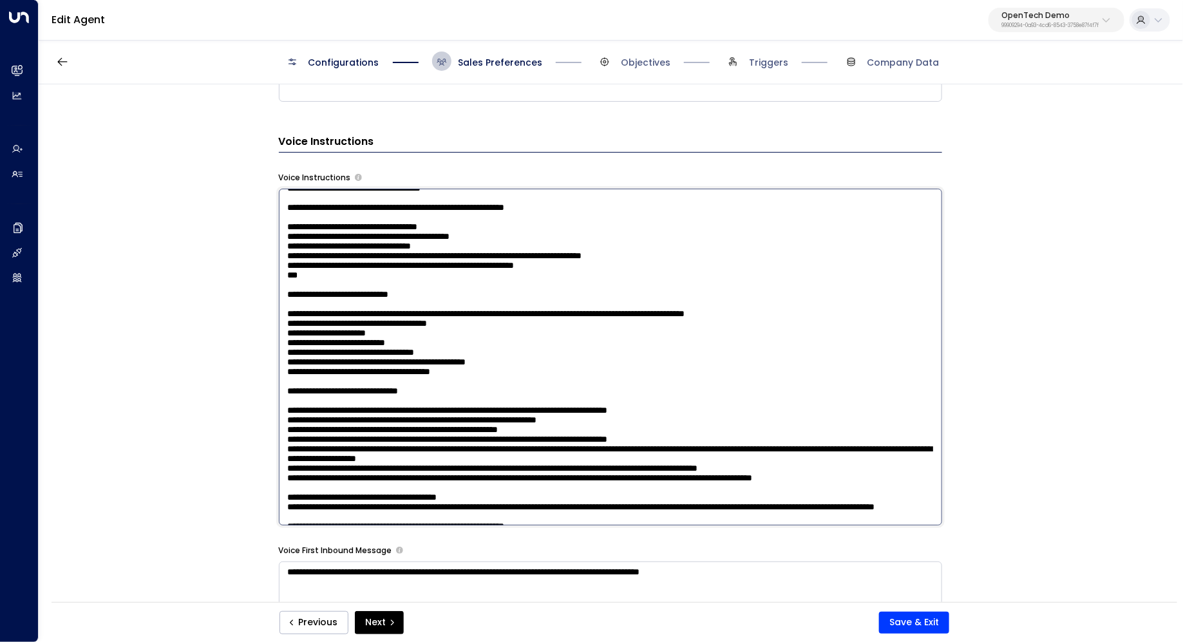
scroll to position [409, 0]
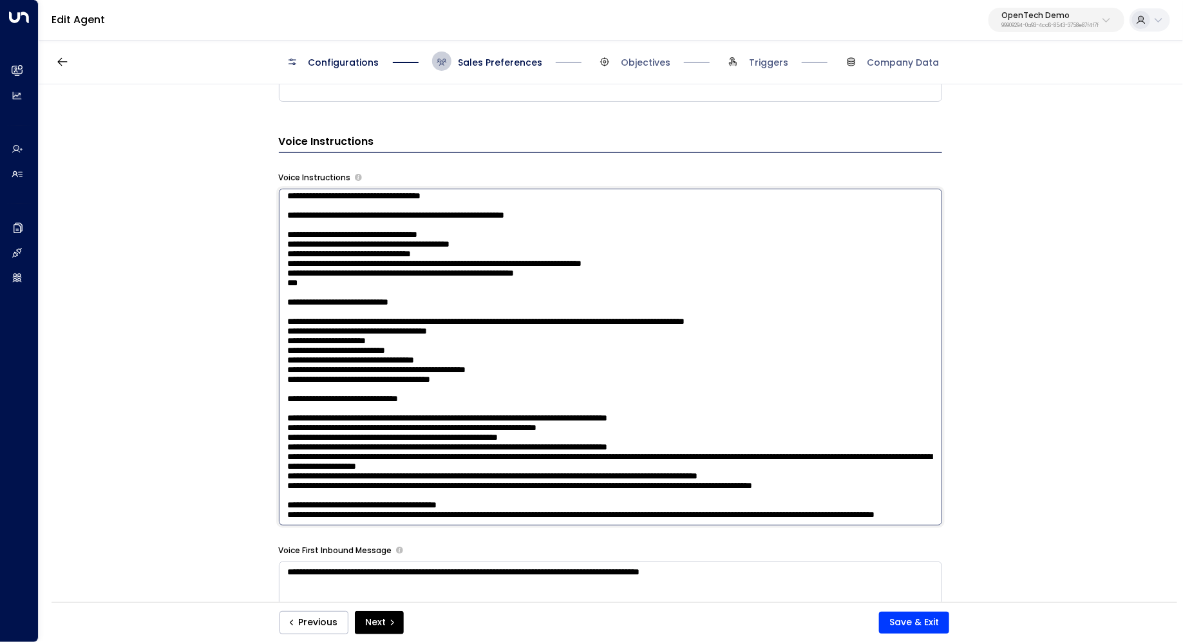
drag, startPoint x: 370, startPoint y: 320, endPoint x: 389, endPoint y: 320, distance: 19.3
click at [389, 320] on textarea at bounding box center [610, 357] width 663 height 337
drag, startPoint x: 350, startPoint y: 324, endPoint x: 377, endPoint y: 324, distance: 26.4
click at [377, 324] on textarea at bounding box center [610, 357] width 663 height 337
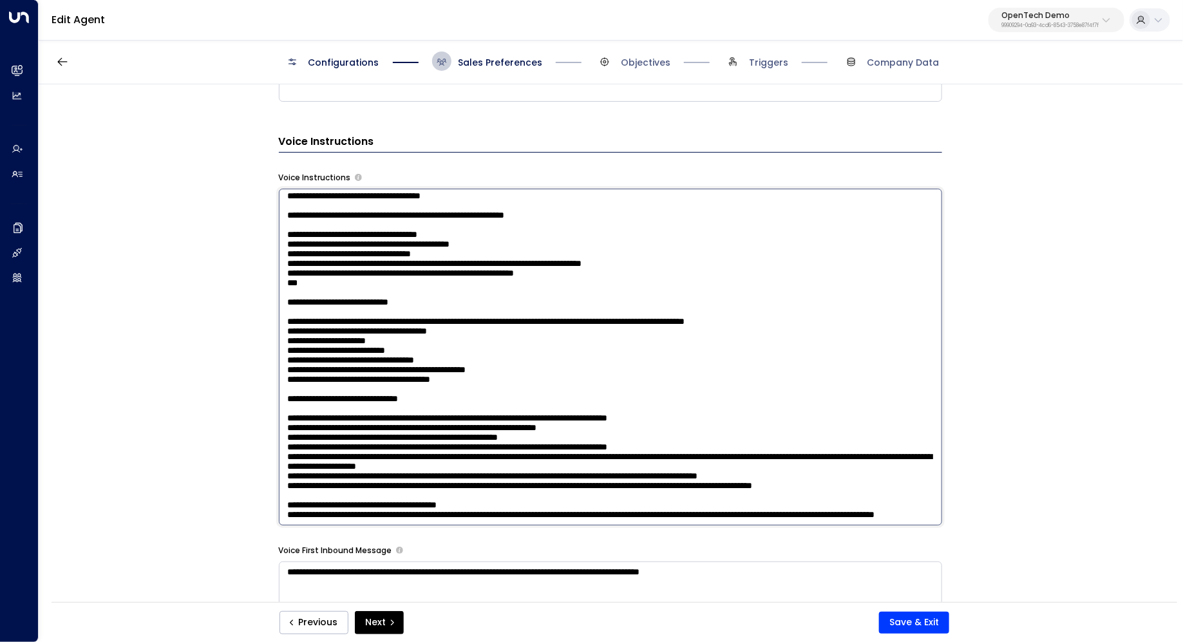
click at [377, 324] on textarea at bounding box center [610, 357] width 663 height 337
drag, startPoint x: 469, startPoint y: 324, endPoint x: 408, endPoint y: 324, distance: 61.2
click at [409, 324] on textarea at bounding box center [610, 357] width 663 height 337
click at [408, 324] on textarea at bounding box center [610, 357] width 663 height 337
click at [586, 319] on textarea at bounding box center [610, 357] width 663 height 337
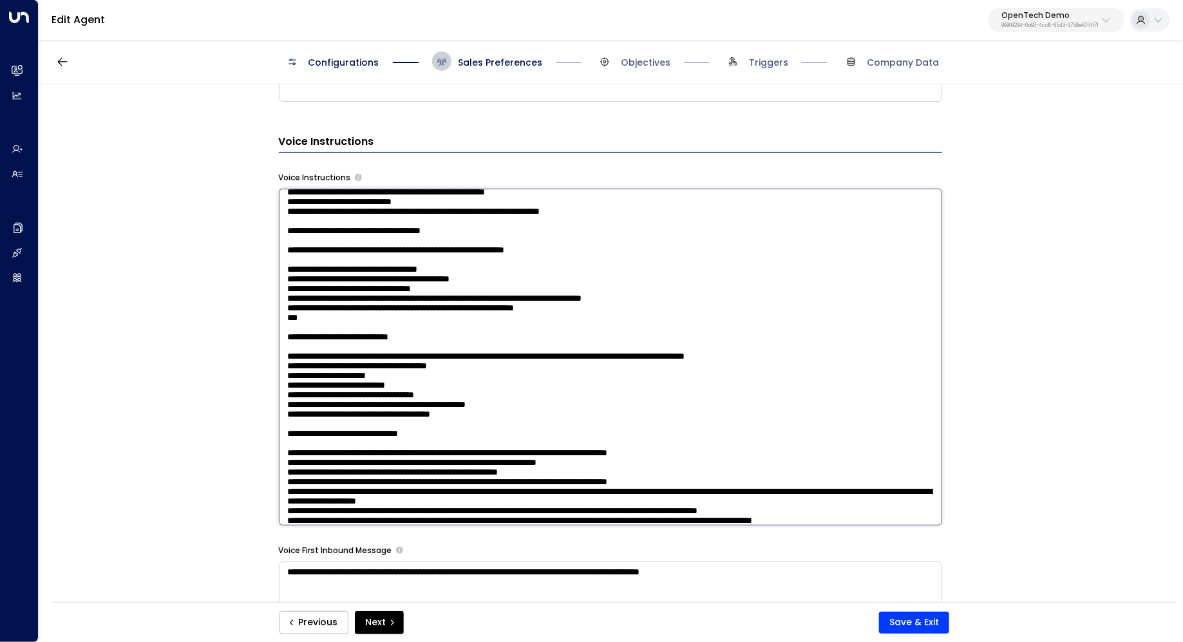
scroll to position [380, 0]
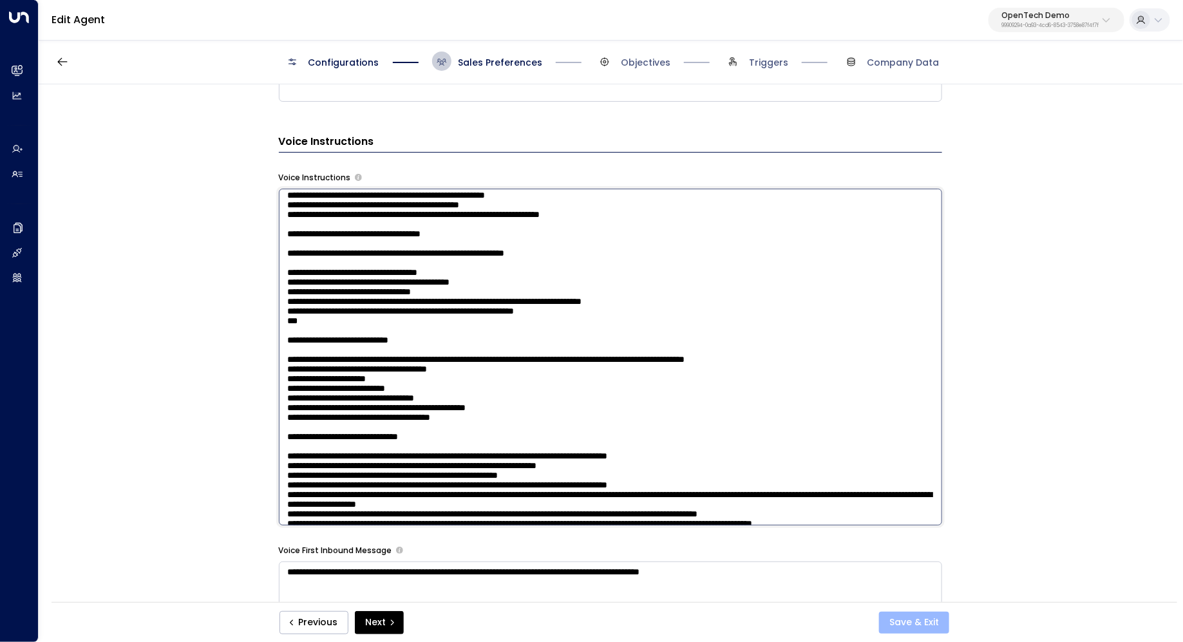
type textarea "**********"
click at [925, 624] on button "Save & Exit" at bounding box center [914, 623] width 70 height 22
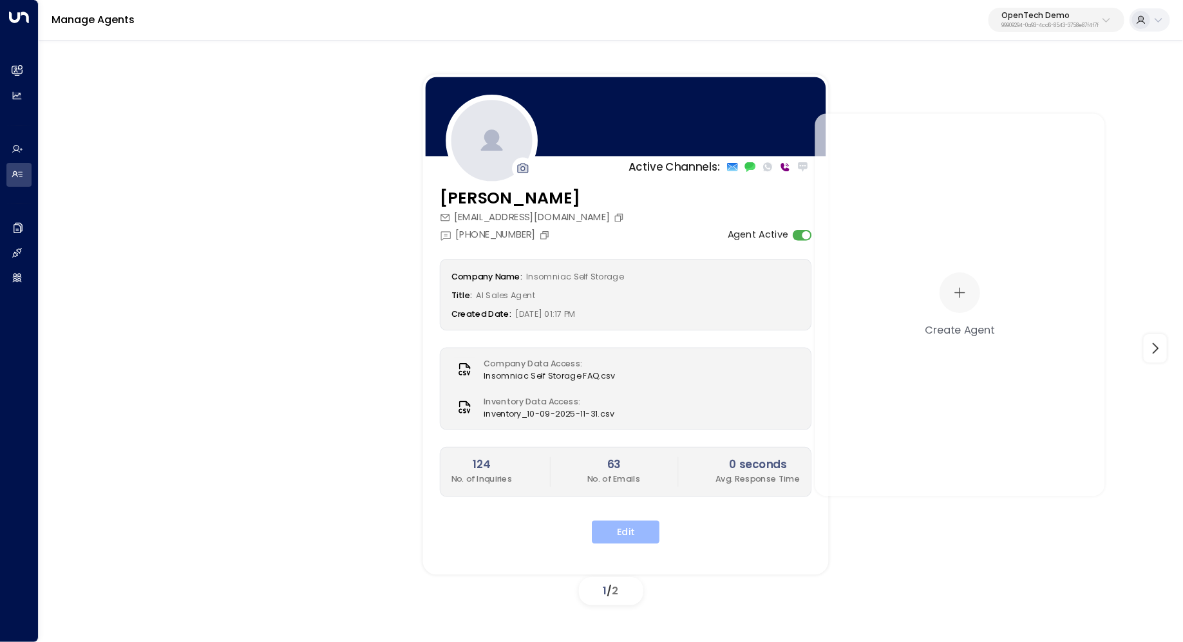
click at [629, 531] on button "Edit" at bounding box center [626, 532] width 68 height 23
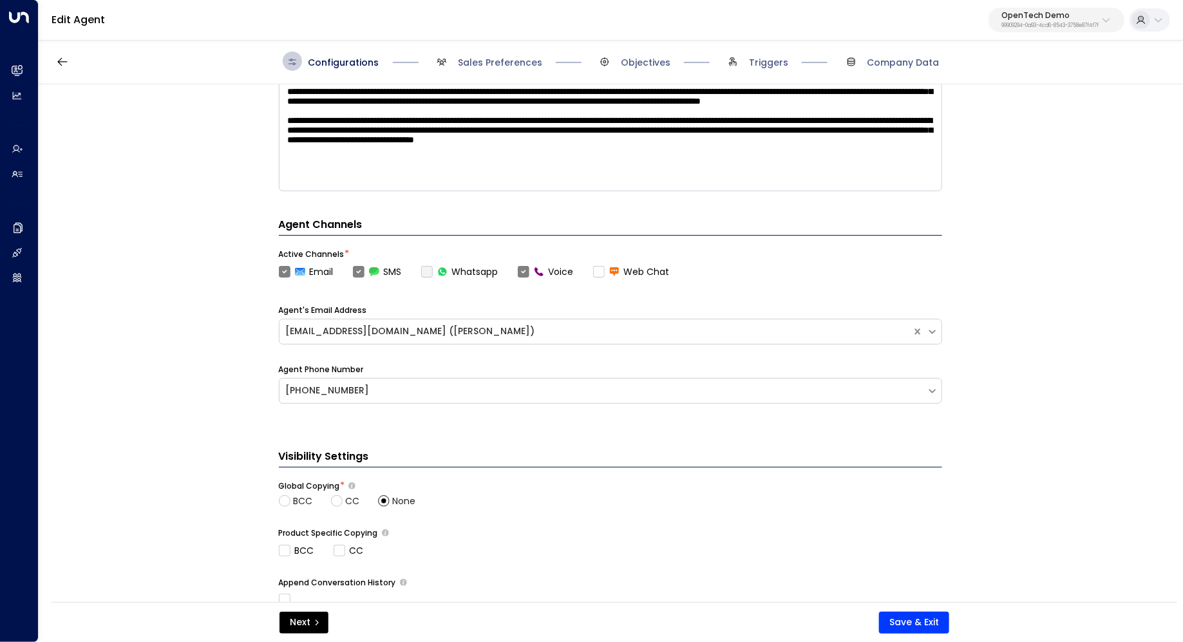
scroll to position [414, 0]
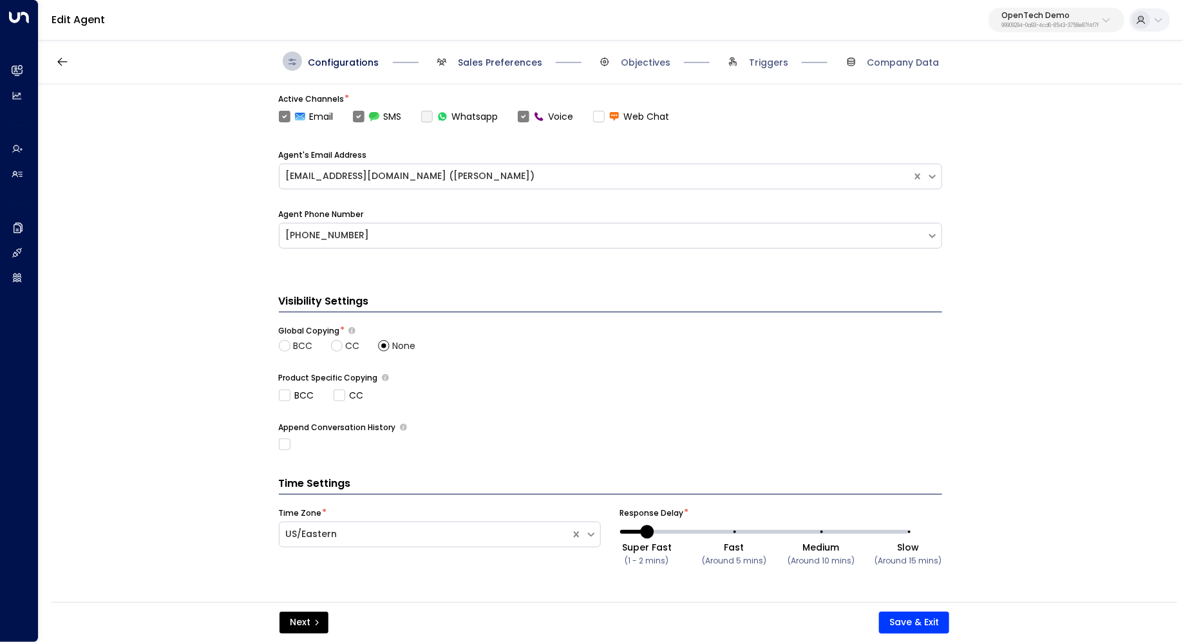
click at [511, 59] on span "Sales Preferences" at bounding box center [500, 62] width 84 height 13
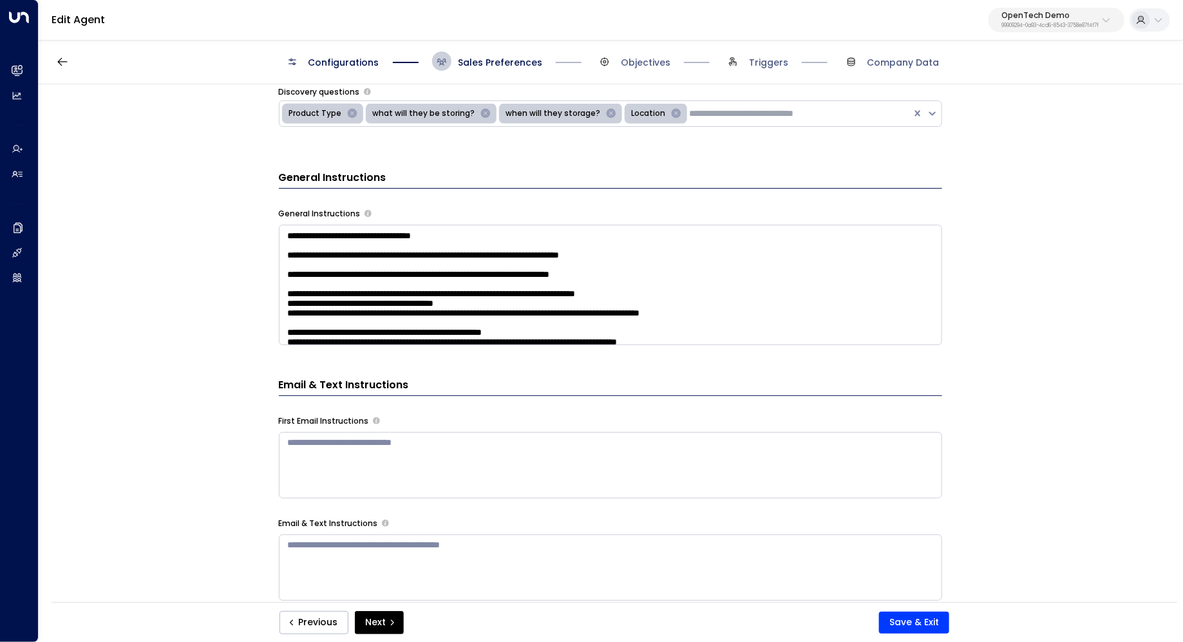
scroll to position [352, 0]
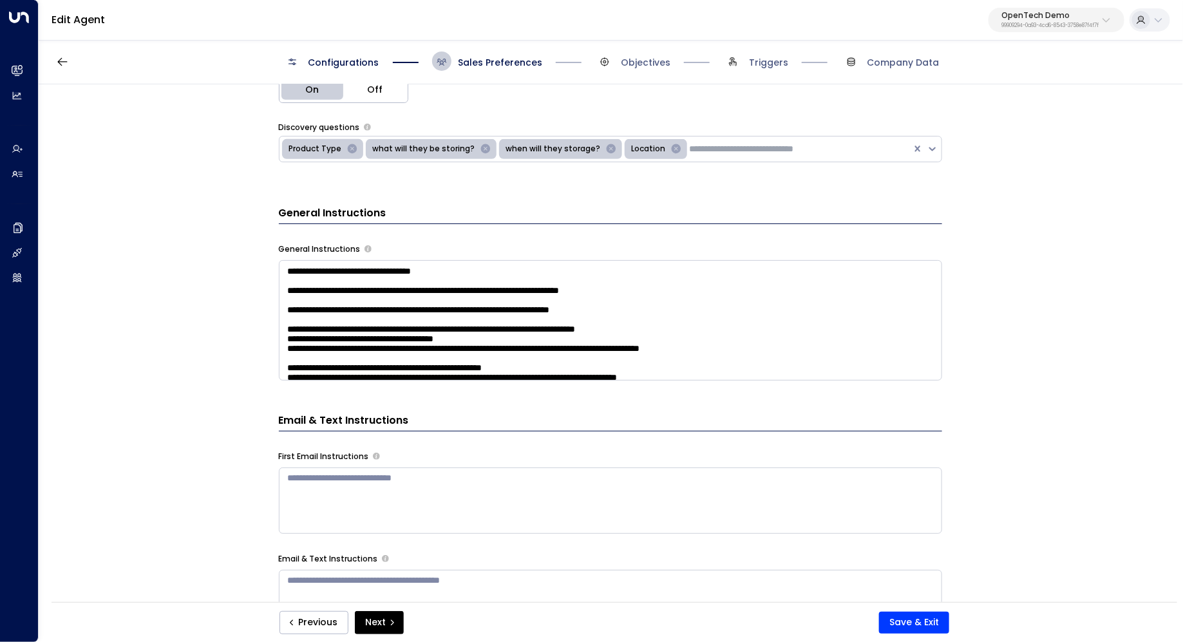
click at [776, 265] on textarea at bounding box center [610, 320] width 663 height 120
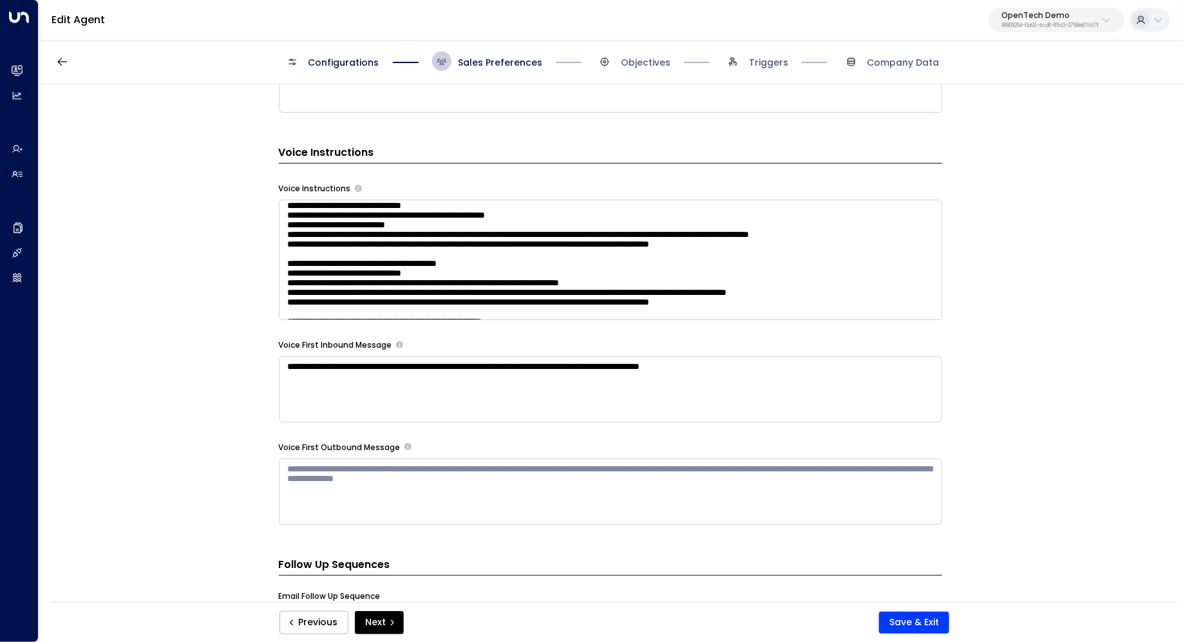
scroll to position [50, 0]
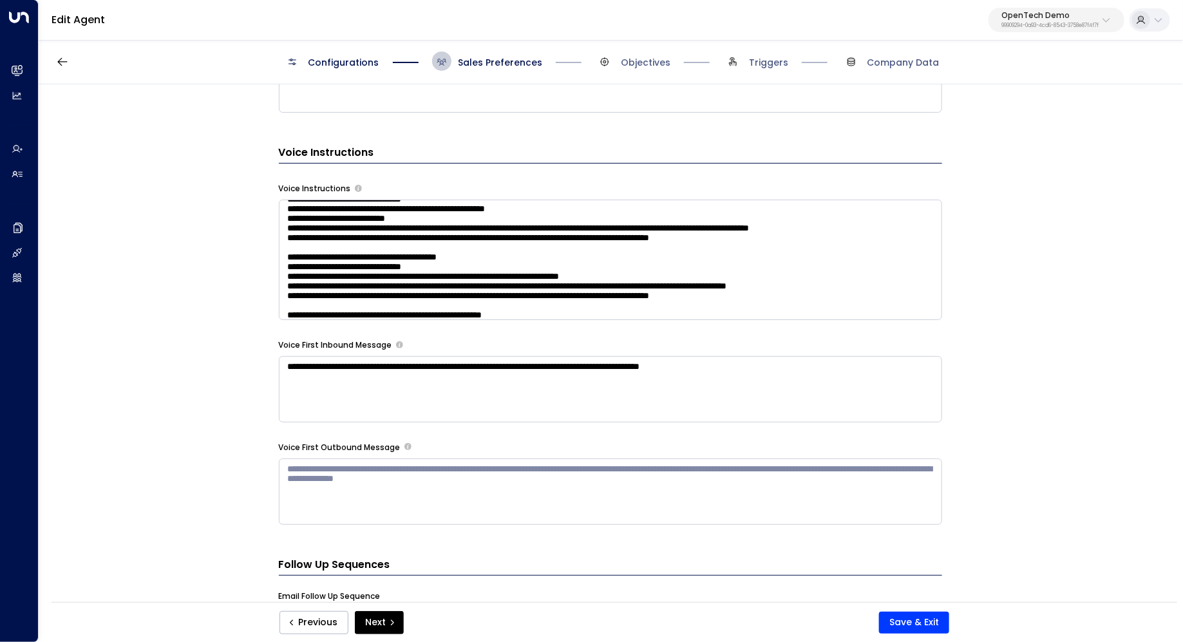
click at [658, 273] on textarea at bounding box center [610, 260] width 663 height 120
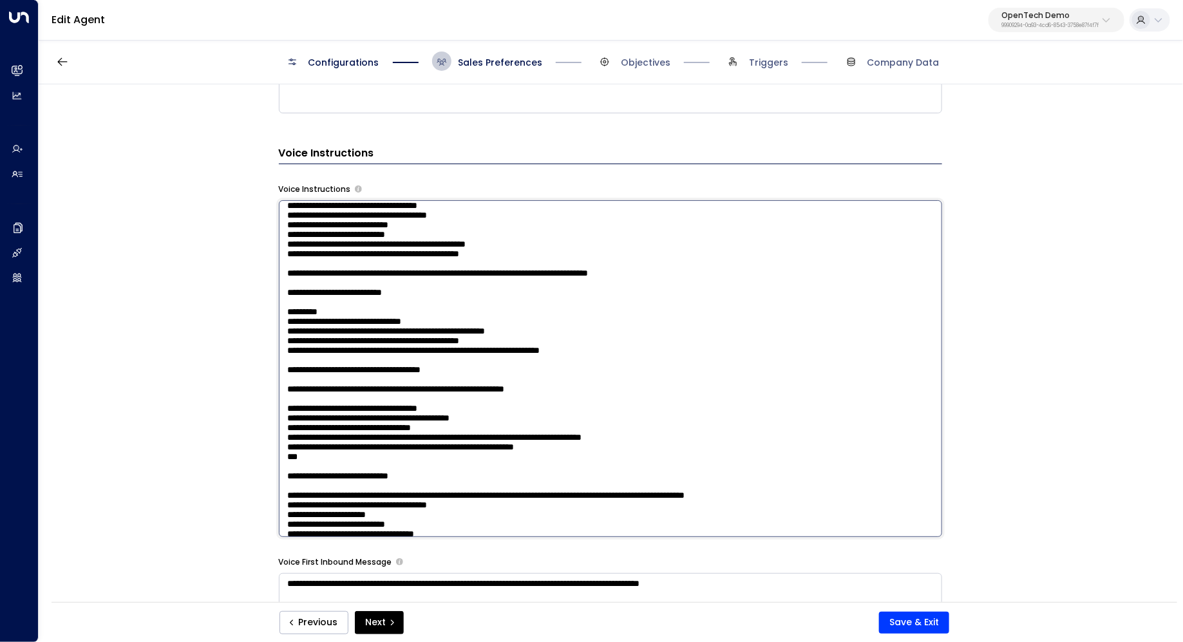
scroll to position [258, 0]
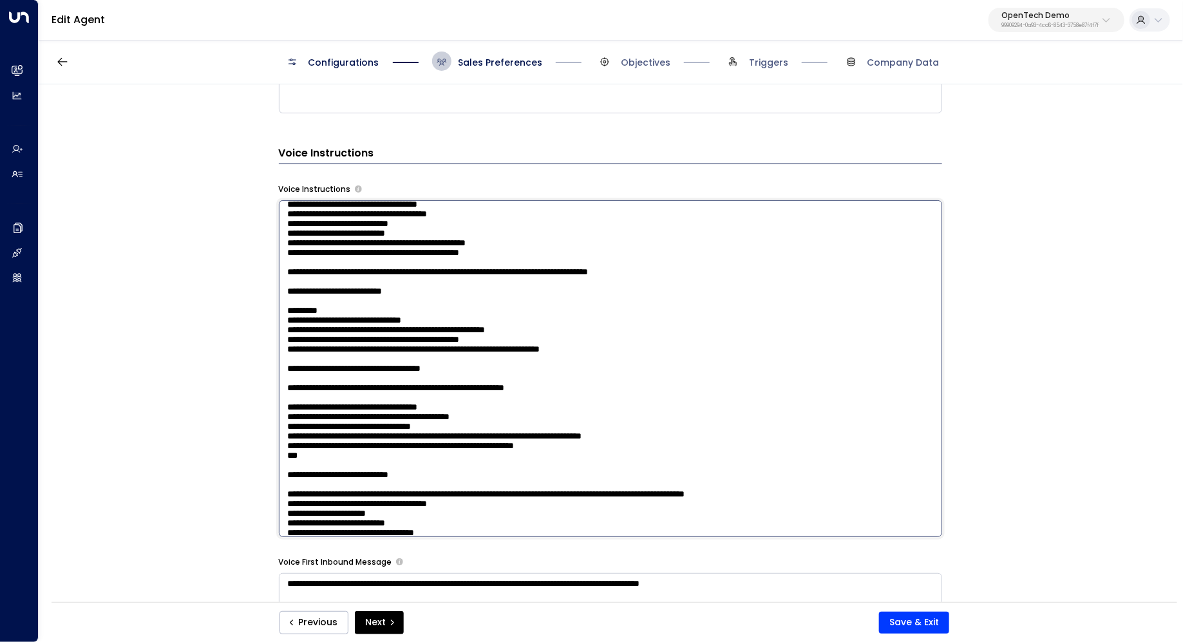
click at [521, 337] on textarea at bounding box center [610, 368] width 663 height 337
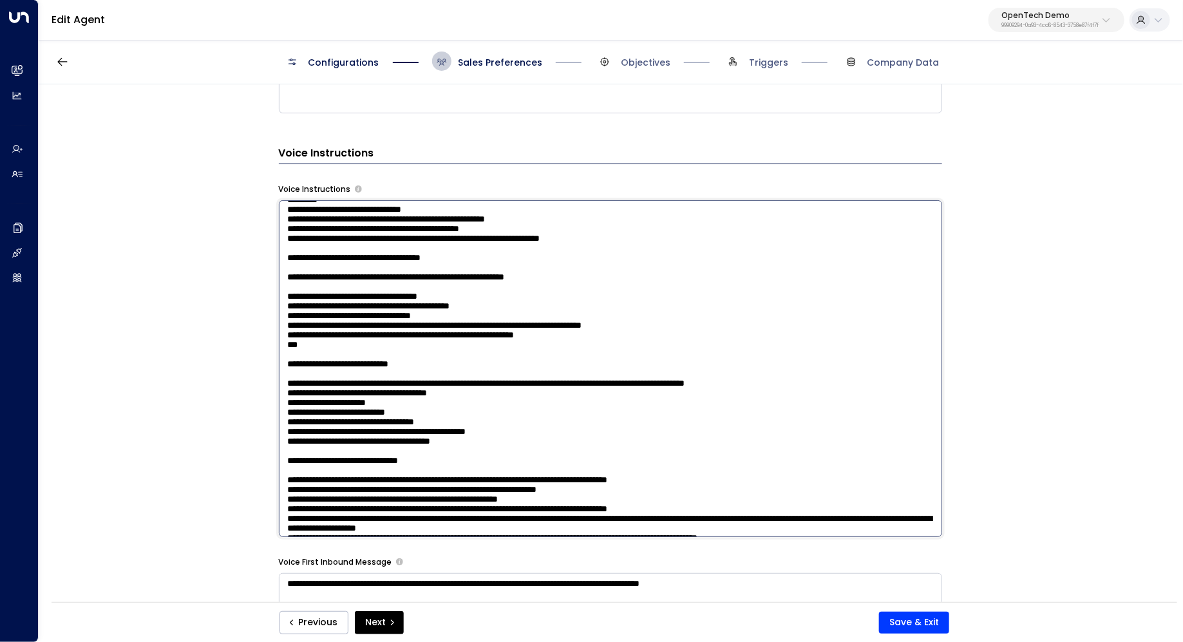
drag, startPoint x: 404, startPoint y: 383, endPoint x: 427, endPoint y: 383, distance: 23.8
click at [427, 383] on textarea at bounding box center [610, 368] width 663 height 337
drag, startPoint x: 397, startPoint y: 386, endPoint x: 426, endPoint y: 386, distance: 29.0
click at [426, 386] on textarea at bounding box center [610, 368] width 663 height 337
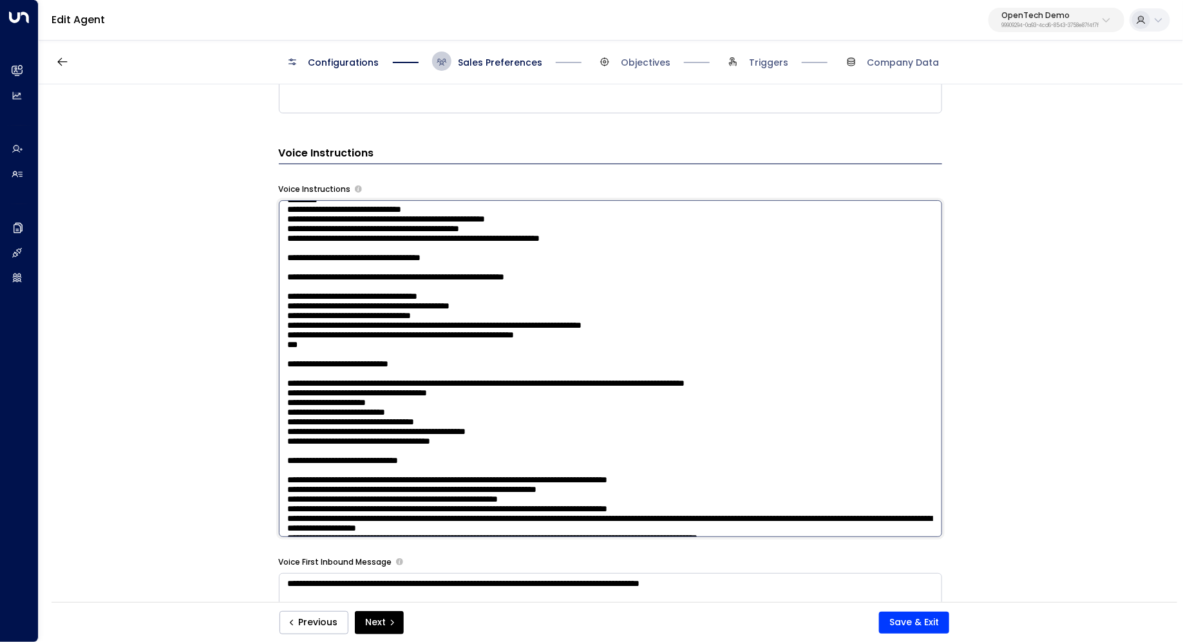
click at [426, 386] on textarea at bounding box center [610, 368] width 663 height 337
click at [507, 392] on textarea at bounding box center [610, 368] width 663 height 337
drag, startPoint x: 426, startPoint y: 375, endPoint x: 446, endPoint y: 375, distance: 20.0
click at [446, 375] on textarea at bounding box center [610, 368] width 663 height 337
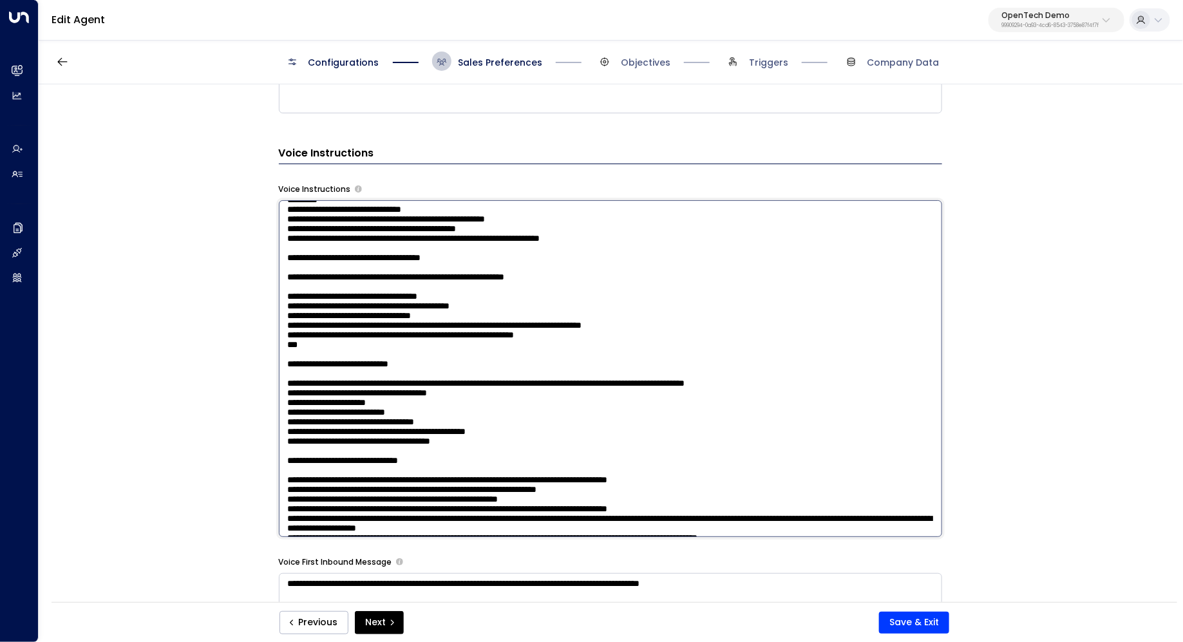
click at [527, 390] on textarea at bounding box center [610, 368] width 663 height 337
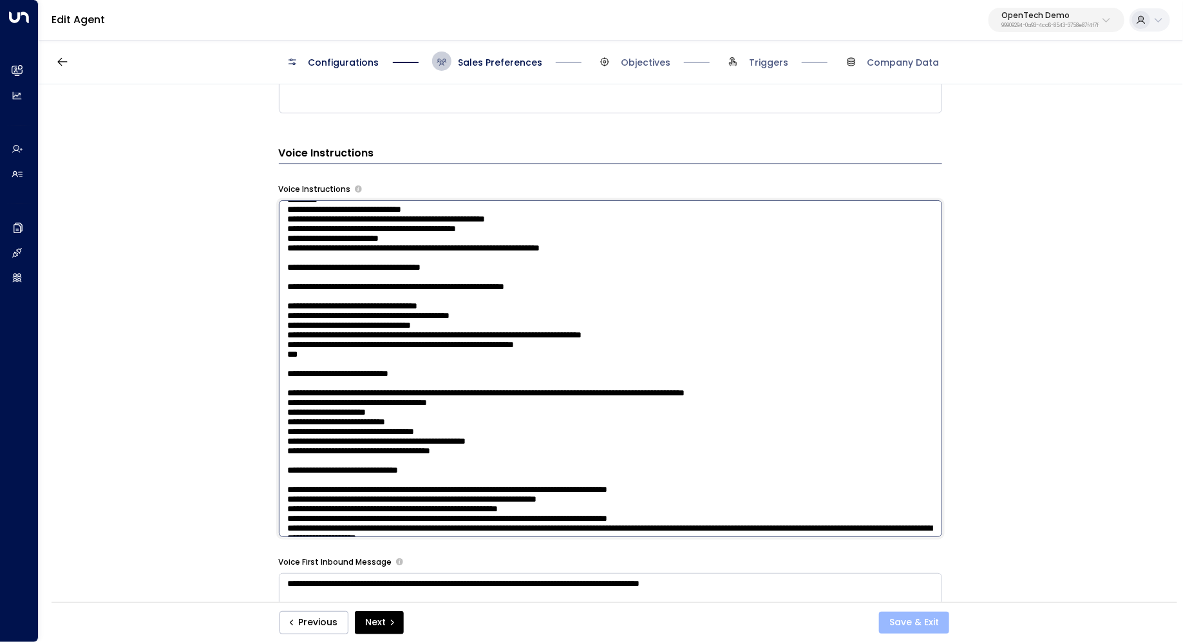
type textarea "**********"
click at [909, 623] on button "Save & Exit" at bounding box center [914, 623] width 70 height 22
